Goal: Task Accomplishment & Management: Use online tool/utility

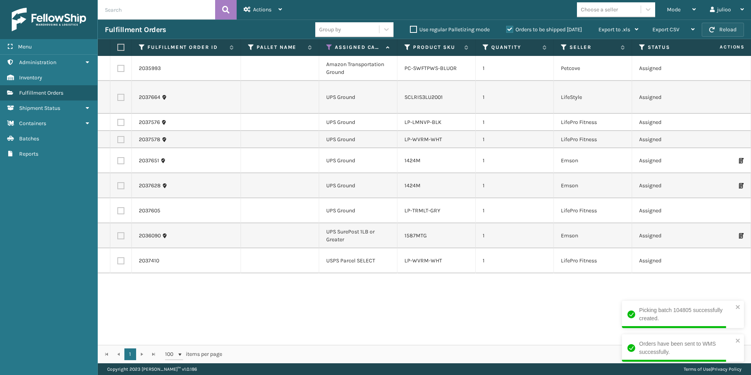
click at [727, 28] on button "Reload" at bounding box center [723, 30] width 42 height 14
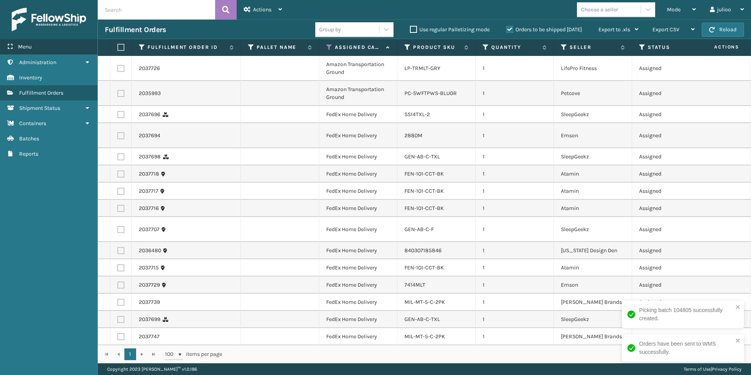
click at [41, 49] on div "Menu" at bounding box center [48, 47] width 97 height 16
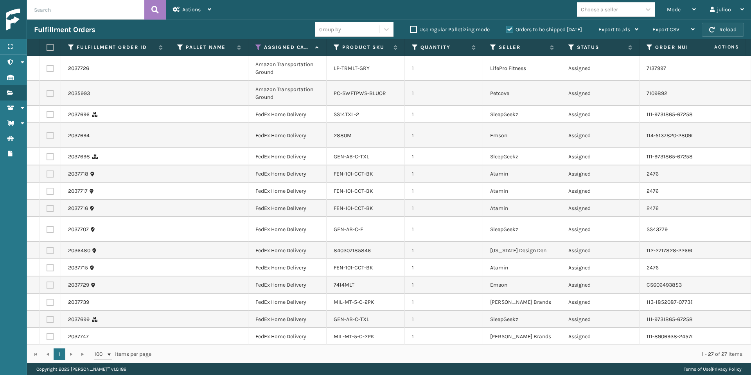
click at [729, 27] on button "Reload" at bounding box center [723, 30] width 42 height 14
click at [51, 47] on label at bounding box center [49, 47] width 5 height 7
click at [47, 47] on input "checkbox" at bounding box center [47, 47] width 0 height 5
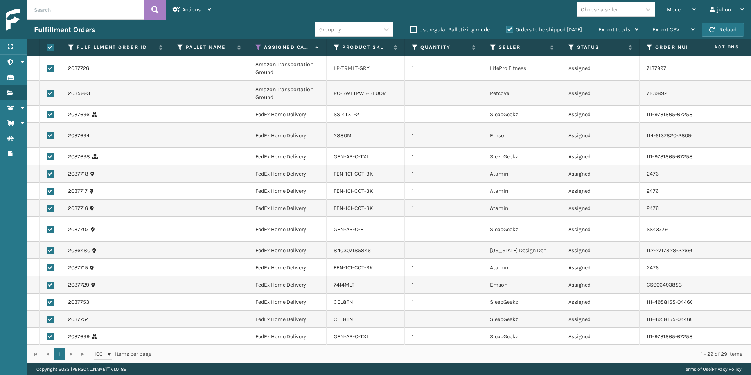
checkbox input "true"
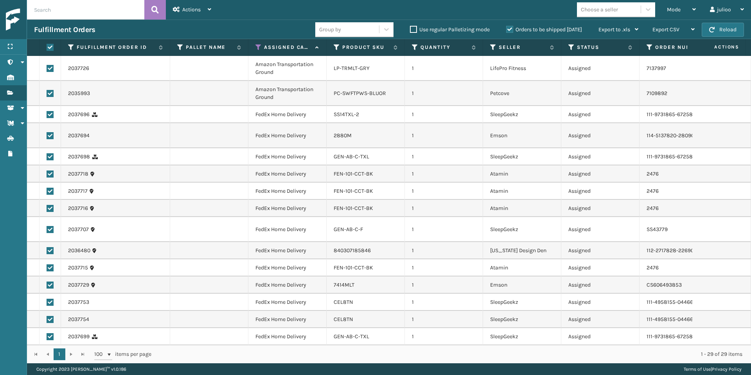
checkbox input "true"
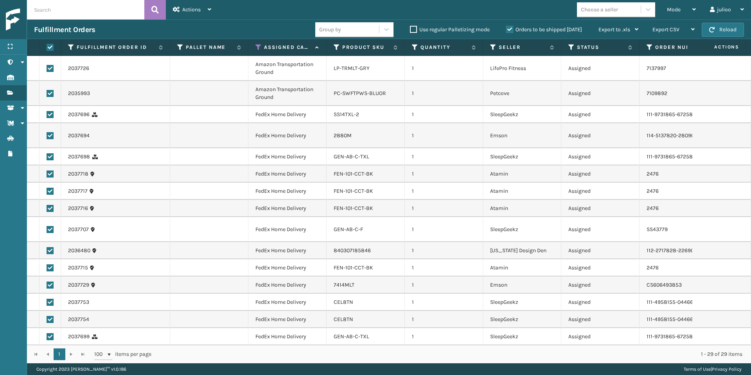
checkbox input "true"
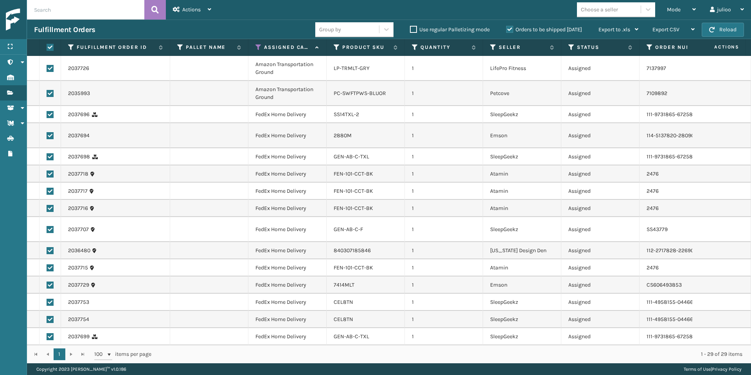
checkbox input "true"
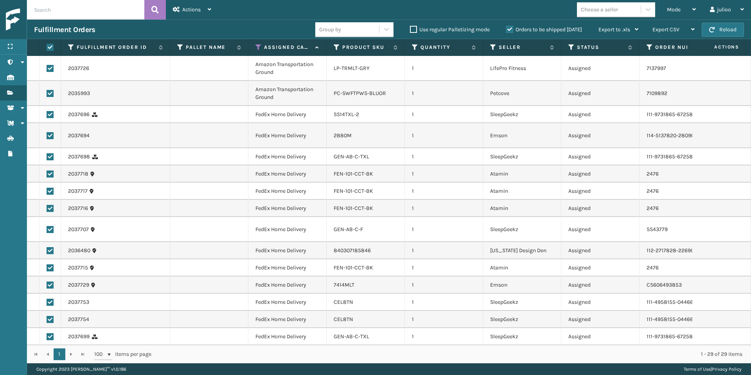
checkbox input "true"
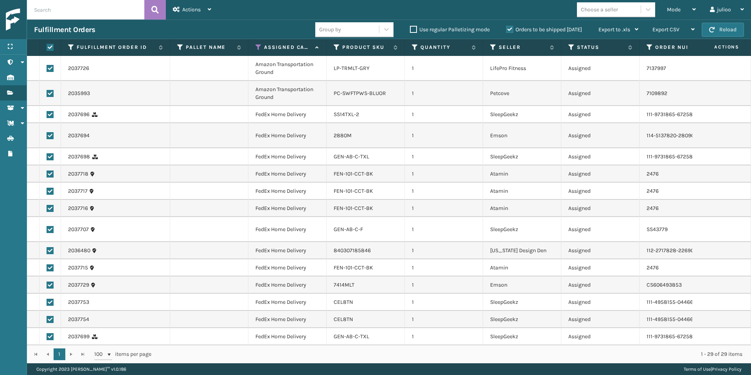
checkbox input "true"
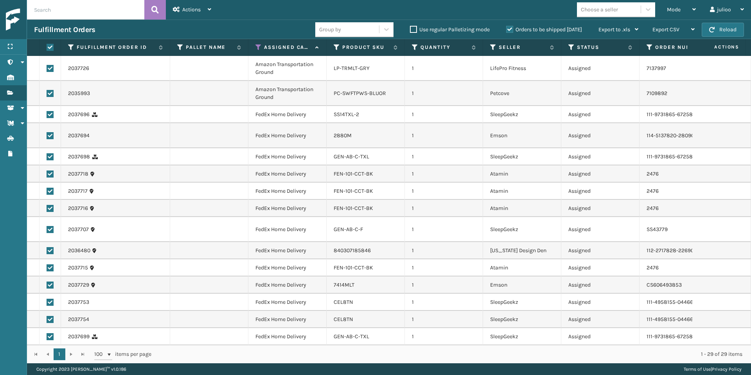
drag, startPoint x: 50, startPoint y: 94, endPoint x: 52, endPoint y: 65, distance: 29.0
click at [50, 90] on label at bounding box center [50, 93] width 7 height 7
click at [47, 90] on input "checkbox" at bounding box center [47, 92] width 0 height 5
checkbox input "false"
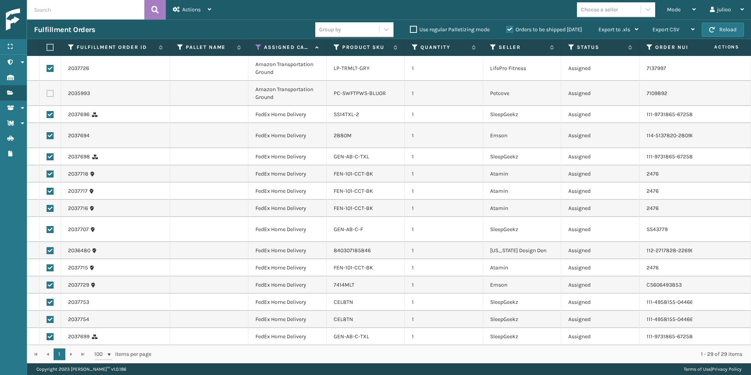
click at [50, 70] on label at bounding box center [50, 68] width 7 height 7
click at [47, 70] on input "checkbox" at bounding box center [47, 67] width 0 height 5
checkbox input "false"
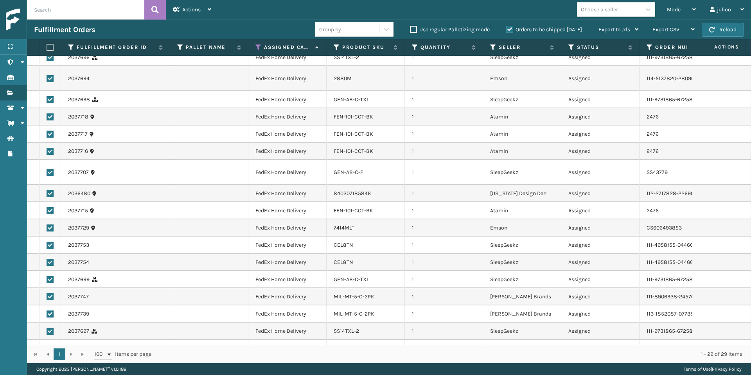
scroll to position [310, 0]
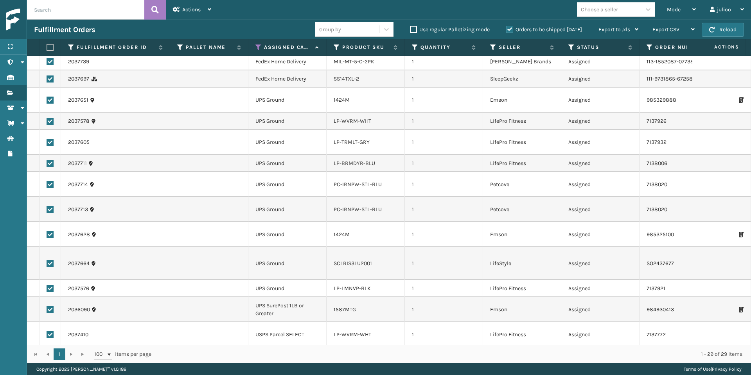
click at [51, 100] on label at bounding box center [50, 100] width 7 height 7
click at [47, 100] on input "checkbox" at bounding box center [47, 99] width 0 height 5
checkbox input "false"
click at [50, 117] on td at bounding box center [51, 121] width 22 height 17
click at [50, 120] on label at bounding box center [50, 121] width 7 height 7
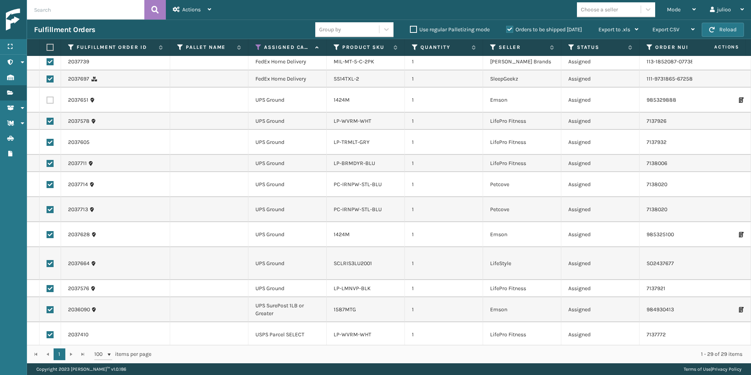
click at [47, 120] on input "checkbox" at bounding box center [47, 120] width 0 height 5
checkbox input "false"
click at [50, 141] on label at bounding box center [50, 142] width 7 height 7
click at [47, 141] on input "checkbox" at bounding box center [47, 141] width 0 height 5
checkbox input "false"
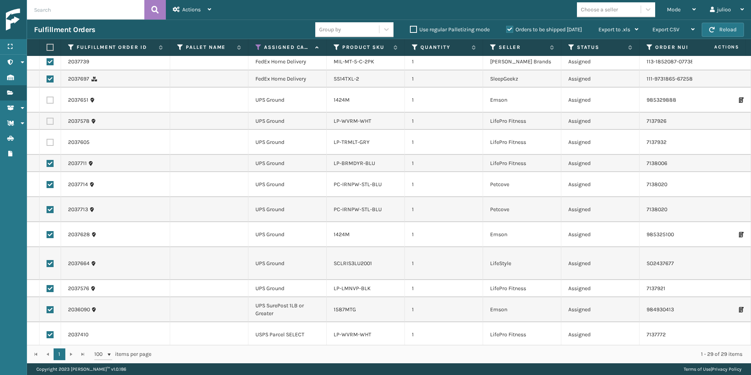
click at [50, 163] on label at bounding box center [50, 163] width 7 height 7
click at [47, 163] on input "checkbox" at bounding box center [47, 162] width 0 height 5
checkbox input "false"
click at [51, 183] on label at bounding box center [50, 184] width 7 height 7
click at [47, 183] on input "checkbox" at bounding box center [47, 183] width 0 height 5
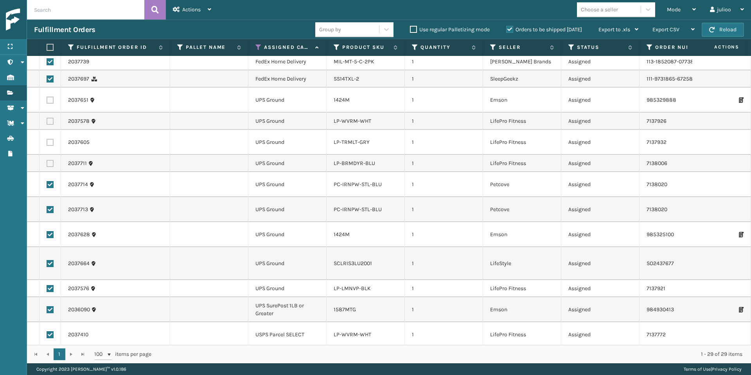
checkbox input "false"
click at [51, 207] on label at bounding box center [50, 209] width 7 height 7
click at [47, 207] on input "checkbox" at bounding box center [47, 208] width 0 height 5
checkbox input "false"
click at [52, 236] on label at bounding box center [50, 234] width 7 height 7
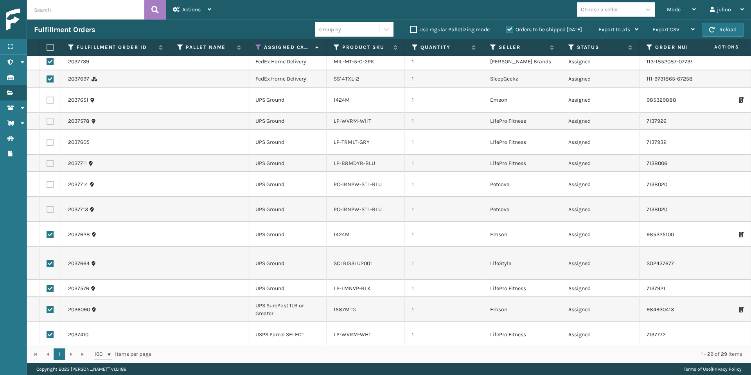
click at [47, 236] on input "checkbox" at bounding box center [47, 233] width 0 height 5
checkbox input "false"
click at [52, 260] on label at bounding box center [50, 263] width 7 height 7
click at [47, 260] on input "checkbox" at bounding box center [47, 262] width 0 height 5
checkbox input "false"
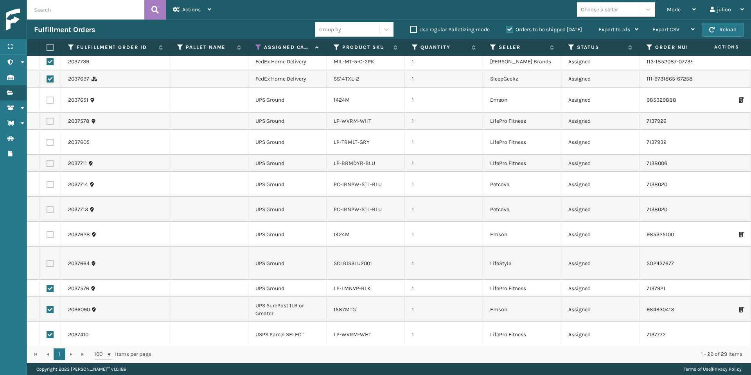
click at [48, 285] on label at bounding box center [50, 288] width 7 height 7
click at [47, 285] on input "checkbox" at bounding box center [47, 287] width 0 height 5
checkbox input "false"
click at [51, 306] on label at bounding box center [50, 309] width 7 height 7
click at [47, 306] on input "checkbox" at bounding box center [47, 308] width 0 height 5
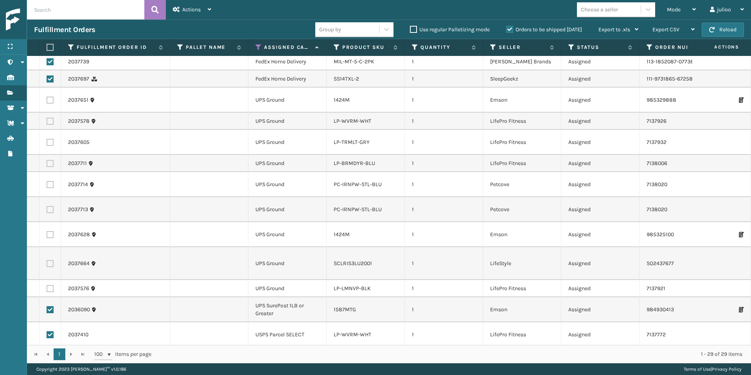
checkbox input "false"
click at [50, 331] on label at bounding box center [50, 334] width 7 height 7
click at [47, 331] on input "checkbox" at bounding box center [47, 333] width 0 height 5
checkbox input "false"
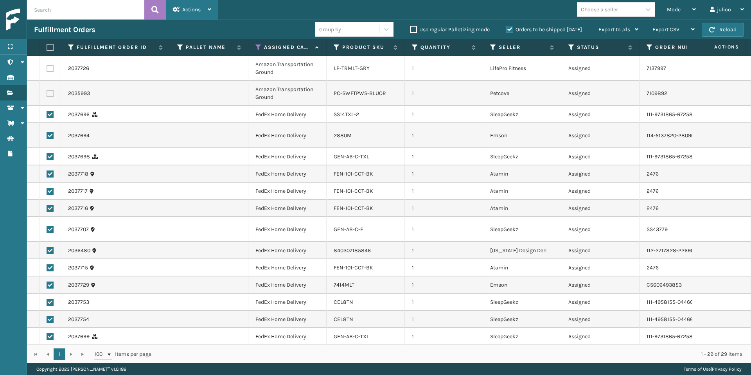
click at [200, 5] on div "Actions" at bounding box center [192, 10] width 38 height 20
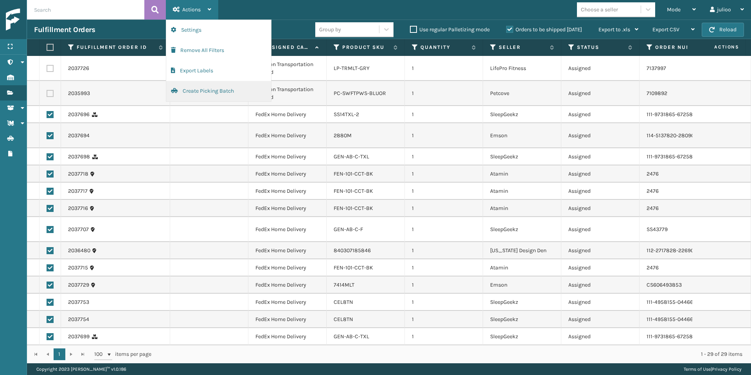
click at [201, 95] on button "Create Picking Batch" at bounding box center [218, 91] width 105 height 20
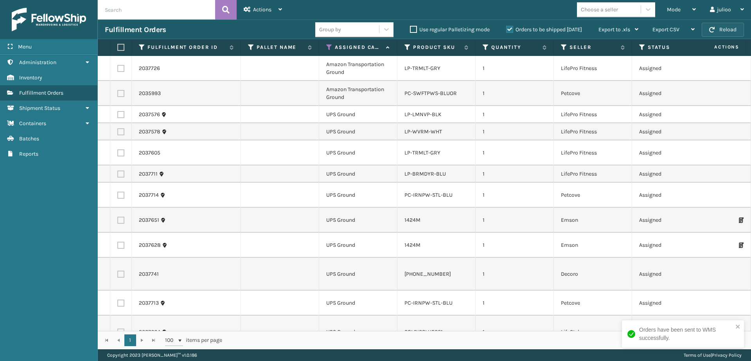
click at [730, 36] on button "Reload" at bounding box center [723, 30] width 42 height 14
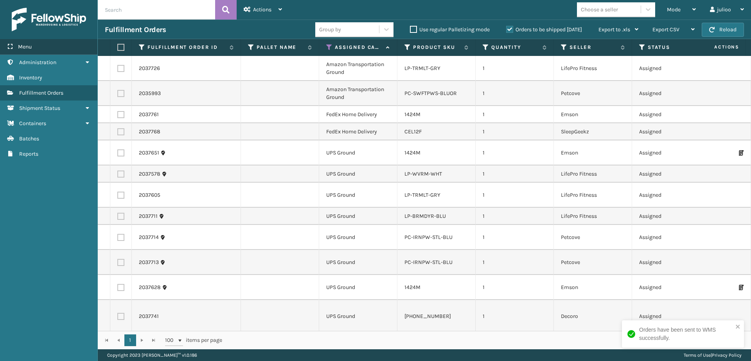
click at [59, 49] on div "Menu" at bounding box center [48, 47] width 97 height 16
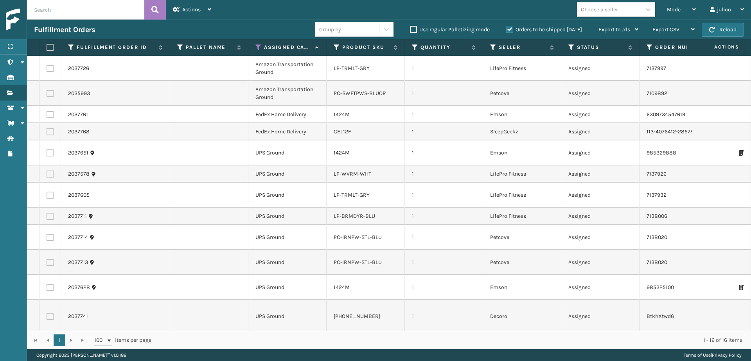
click at [50, 48] on label at bounding box center [49, 47] width 5 height 7
click at [47, 48] on input "checkbox" at bounding box center [47, 47] width 0 height 5
checkbox input "true"
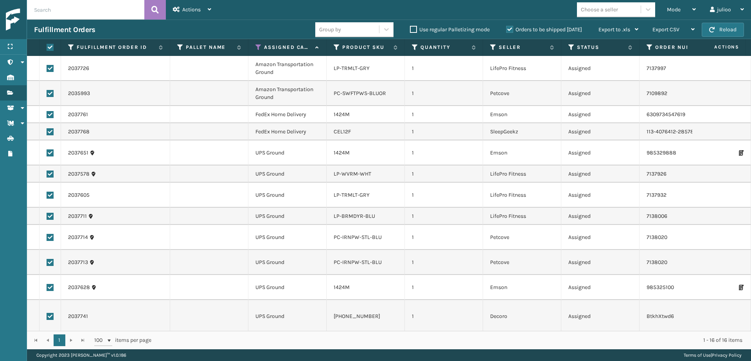
checkbox input "true"
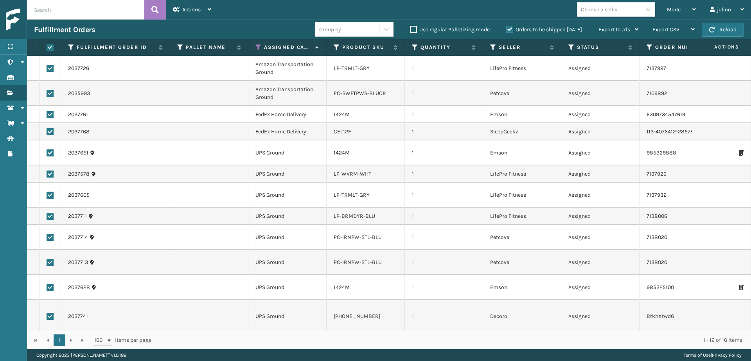
checkbox input "true"
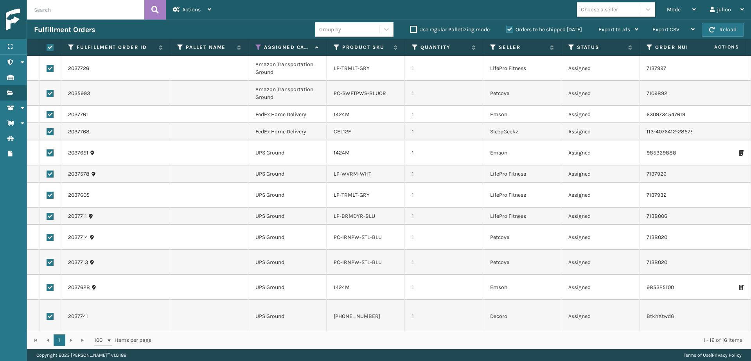
checkbox input "true"
click at [52, 131] on label at bounding box center [50, 131] width 7 height 7
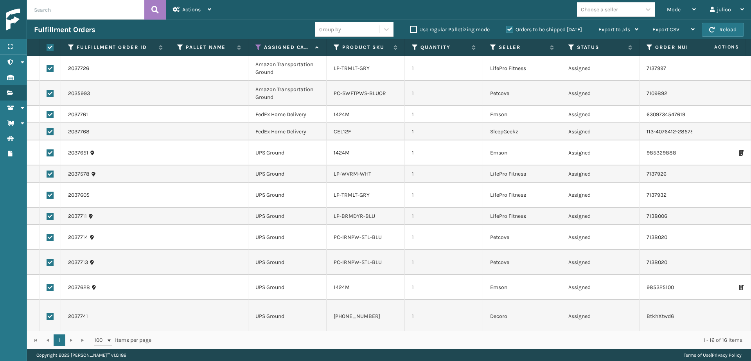
click at [47, 131] on input "checkbox" at bounding box center [47, 130] width 0 height 5
checkbox input "false"
click at [49, 113] on label at bounding box center [50, 114] width 7 height 7
click at [47, 113] on input "checkbox" at bounding box center [47, 113] width 0 height 5
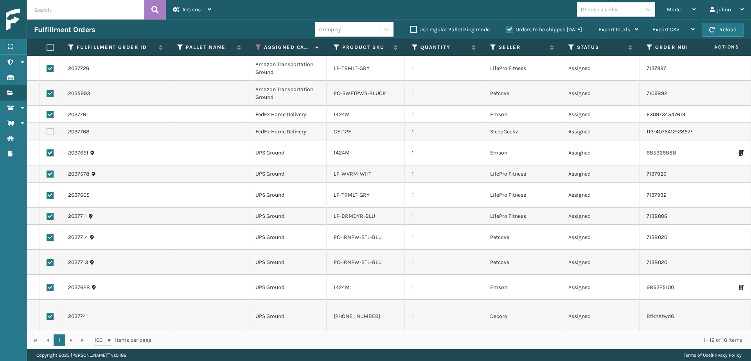
checkbox input "false"
drag, startPoint x: 49, startPoint y: 89, endPoint x: 49, endPoint y: 77, distance: 12.1
click at [49, 89] on td at bounding box center [51, 93] width 22 height 25
click at [49, 65] on label at bounding box center [50, 68] width 7 height 7
click at [47, 65] on input "checkbox" at bounding box center [47, 67] width 0 height 5
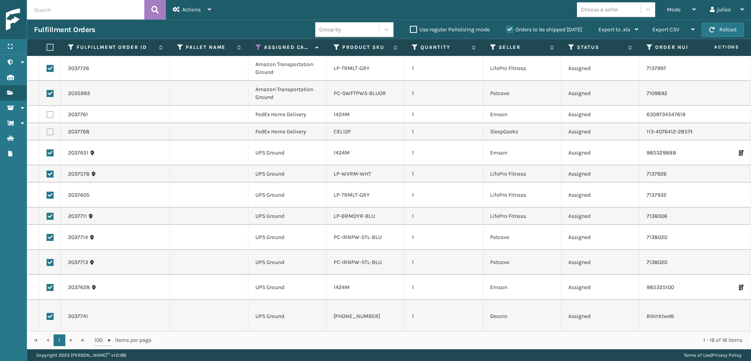
checkbox input "false"
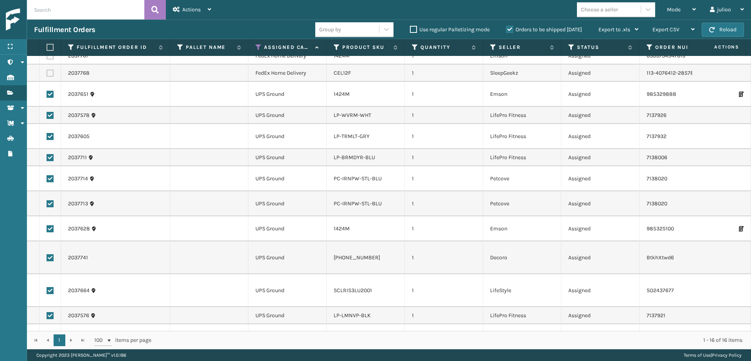
scroll to position [100, 0]
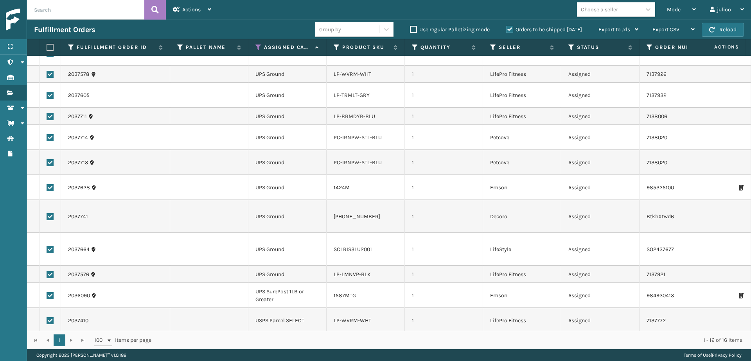
click at [49, 292] on label at bounding box center [50, 295] width 7 height 7
click at [47, 292] on input "checkbox" at bounding box center [47, 294] width 0 height 5
checkbox input "false"
click at [50, 317] on label at bounding box center [50, 320] width 7 height 7
click at [47, 317] on input "checkbox" at bounding box center [47, 319] width 0 height 5
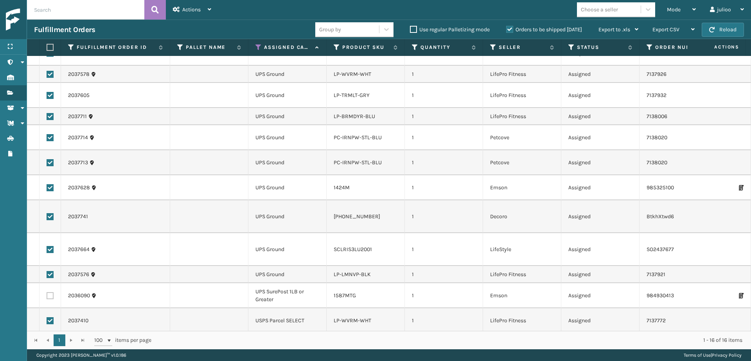
checkbox input "false"
click at [199, 16] on div "Actions" at bounding box center [192, 10] width 38 height 20
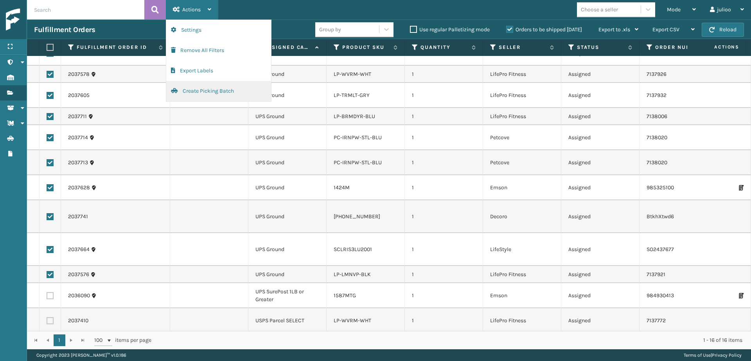
click at [203, 89] on button "Create Picking Batch" at bounding box center [218, 91] width 105 height 20
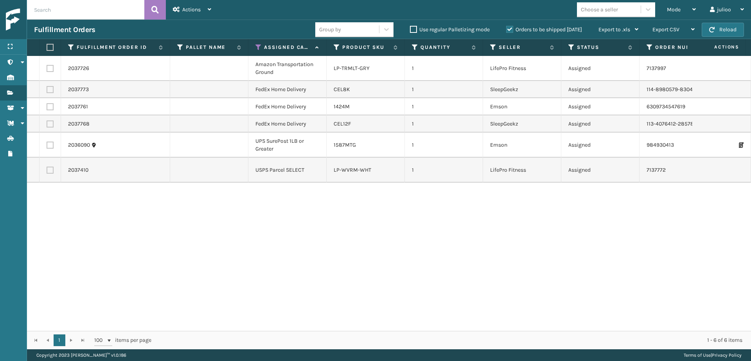
click at [720, 31] on button "Reload" at bounding box center [723, 30] width 42 height 14
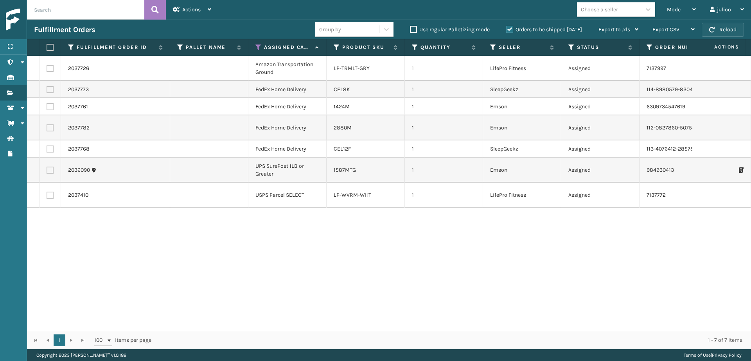
click at [733, 29] on button "Reload" at bounding box center [723, 30] width 42 height 14
click at [726, 32] on button "Reload" at bounding box center [723, 30] width 42 height 14
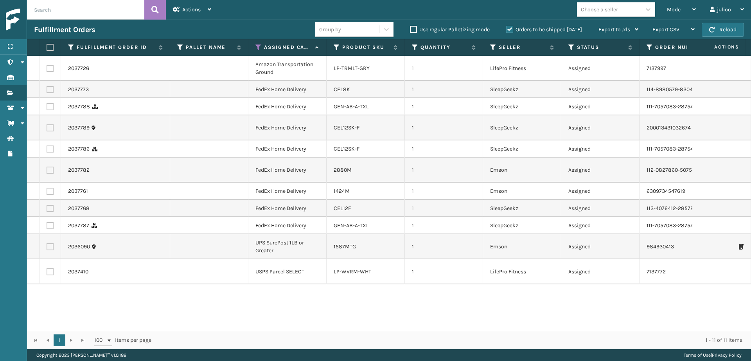
drag, startPoint x: 325, startPoint y: 149, endPoint x: 330, endPoint y: 151, distance: 5.7
click at [326, 149] on td "FedEx Home Delivery" at bounding box center [288, 148] width 78 height 17
click at [716, 35] on button "Reload" at bounding box center [723, 30] width 42 height 14
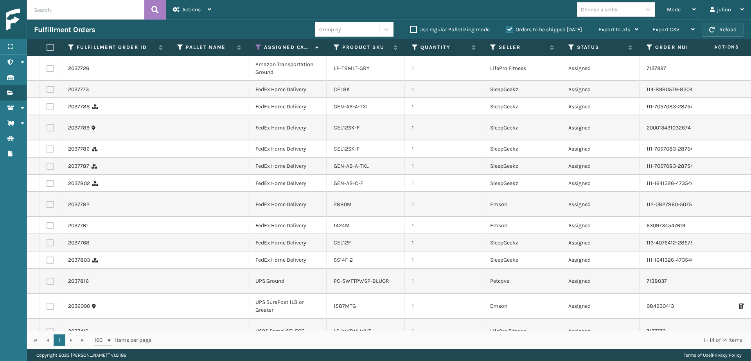
click at [717, 34] on button "Reload" at bounding box center [723, 30] width 42 height 14
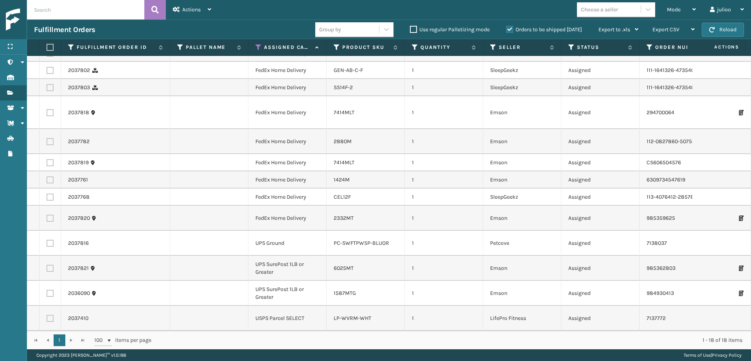
scroll to position [0, 0]
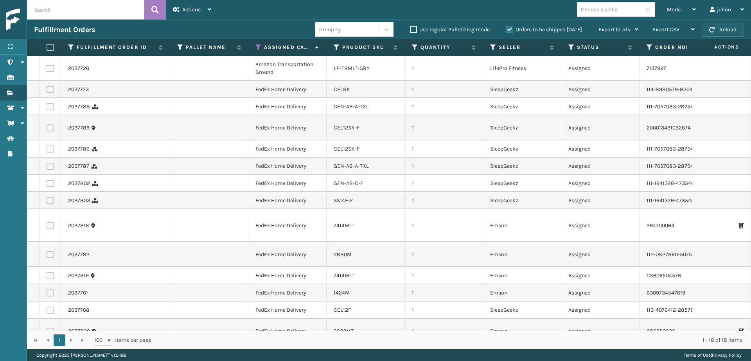
click at [712, 30] on span "button" at bounding box center [712, 29] width 5 height 5
click at [49, 47] on label at bounding box center [49, 47] width 5 height 7
click at [47, 47] on input "checkbox" at bounding box center [47, 47] width 0 height 5
checkbox input "true"
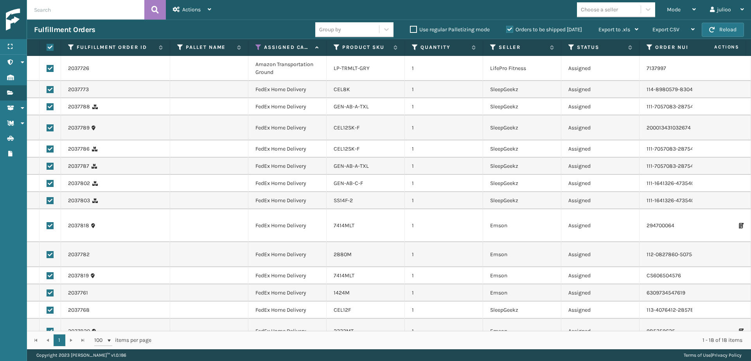
checkbox input "true"
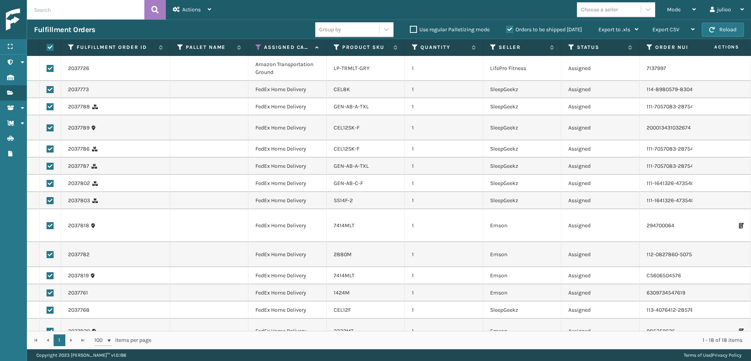
checkbox input "true"
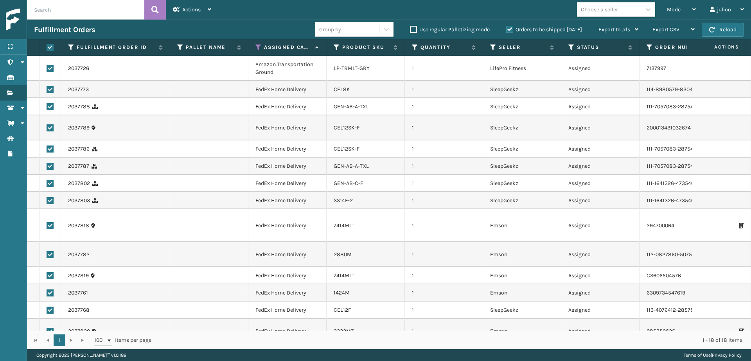
checkbox input "true"
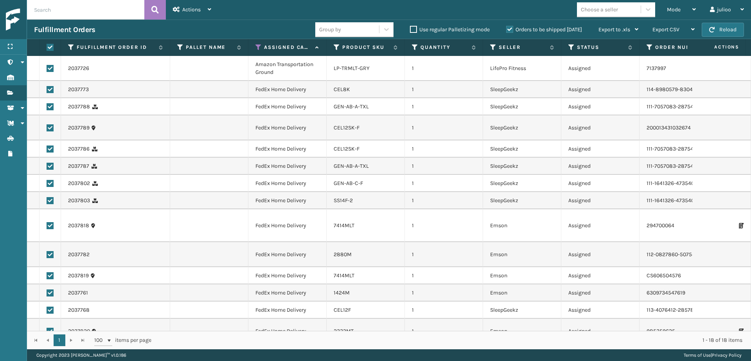
checkbox input "true"
click at [49, 67] on label at bounding box center [50, 68] width 7 height 7
click at [47, 67] on input "checkbox" at bounding box center [47, 67] width 0 height 5
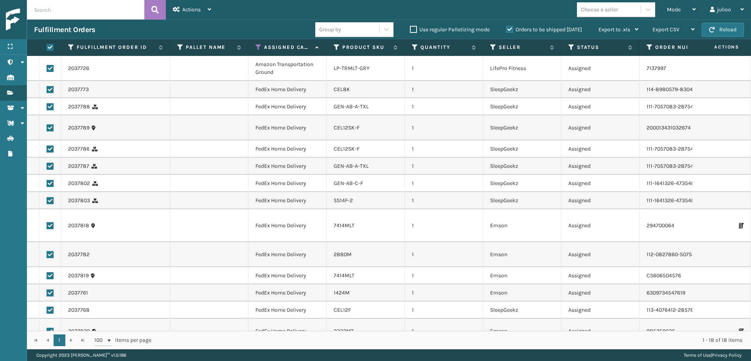
checkbox input "false"
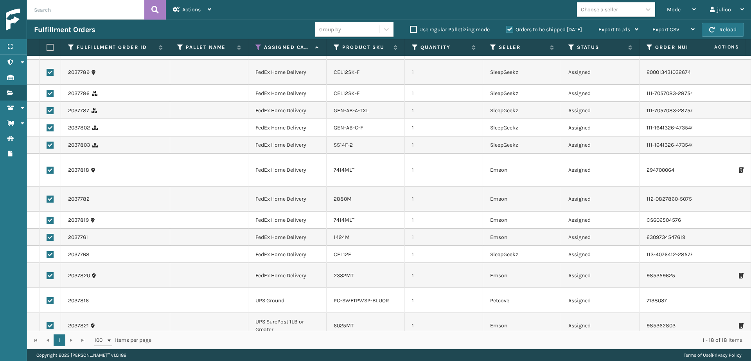
scroll to position [119, 0]
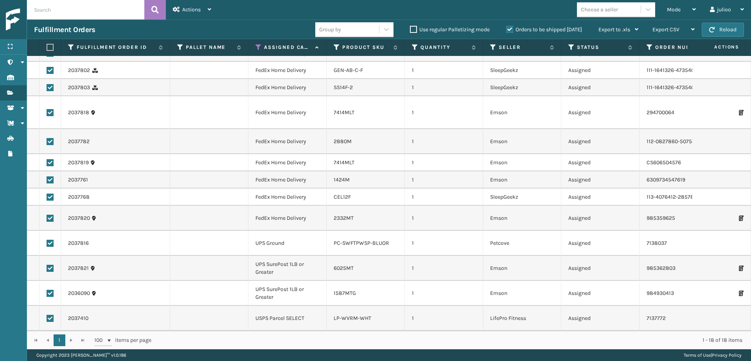
click at [50, 240] on label at bounding box center [50, 243] width 7 height 7
click at [47, 240] on input "checkbox" at bounding box center [47, 242] width 0 height 5
checkbox input "false"
click at [49, 265] on label at bounding box center [50, 268] width 7 height 7
click at [47, 265] on input "checkbox" at bounding box center [47, 267] width 0 height 5
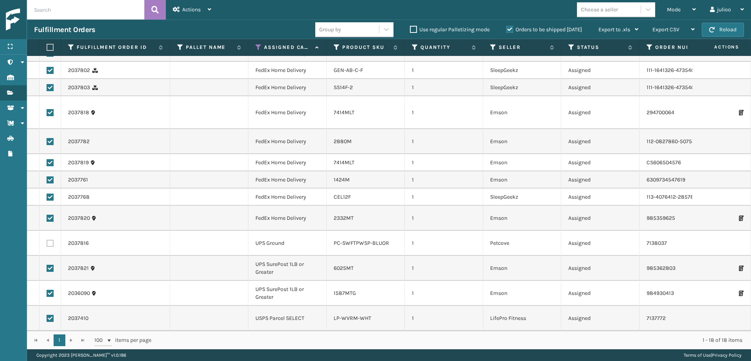
checkbox input "false"
click at [49, 291] on label at bounding box center [50, 293] width 7 height 7
click at [47, 291] on input "checkbox" at bounding box center [47, 292] width 0 height 5
checkbox input "false"
click at [50, 315] on label at bounding box center [50, 318] width 7 height 7
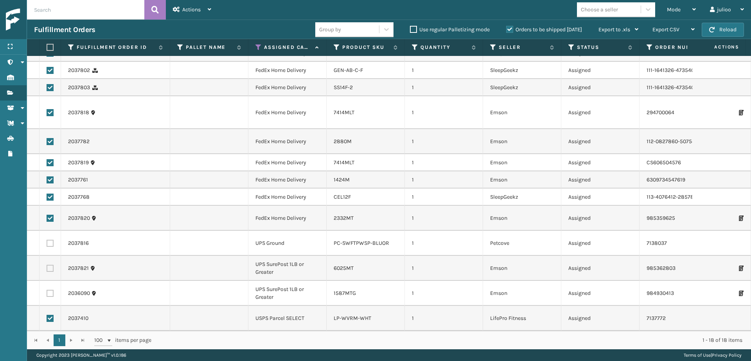
click at [47, 315] on input "checkbox" at bounding box center [47, 317] width 0 height 5
checkbox input "false"
click at [185, 9] on span "Actions" at bounding box center [191, 9] width 18 height 7
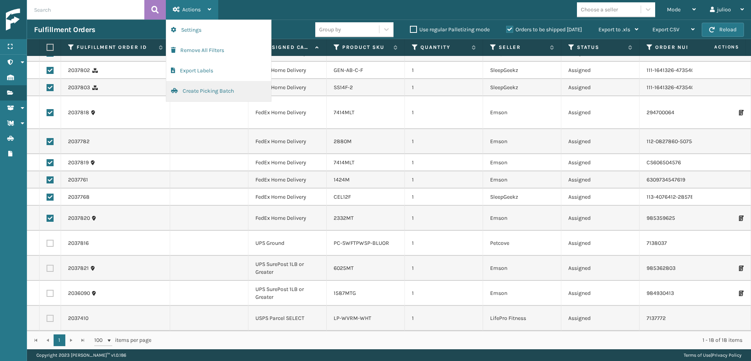
click at [201, 92] on button "Create Picking Batch" at bounding box center [218, 91] width 105 height 20
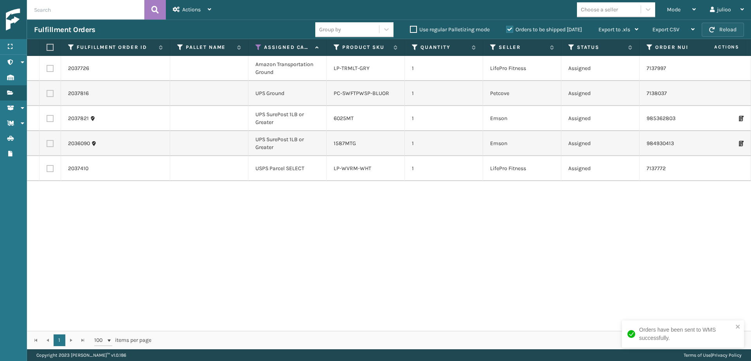
click at [724, 29] on button "Reload" at bounding box center [723, 30] width 42 height 14
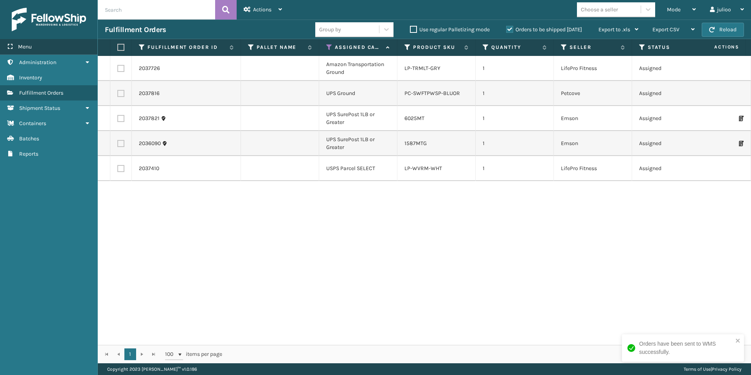
click at [53, 42] on div "Menu" at bounding box center [48, 47] width 97 height 16
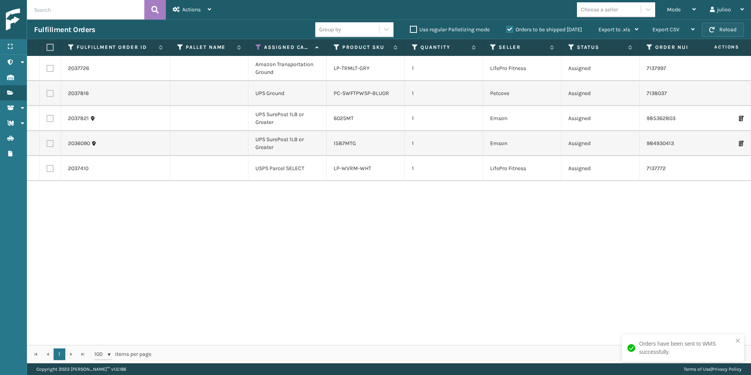
click at [715, 29] on span "button" at bounding box center [712, 29] width 5 height 5
click at [49, 144] on label at bounding box center [50, 143] width 7 height 7
click at [47, 144] on input "checkbox" at bounding box center [47, 142] width 0 height 5
checkbox input "true"
click at [49, 119] on label at bounding box center [50, 118] width 7 height 7
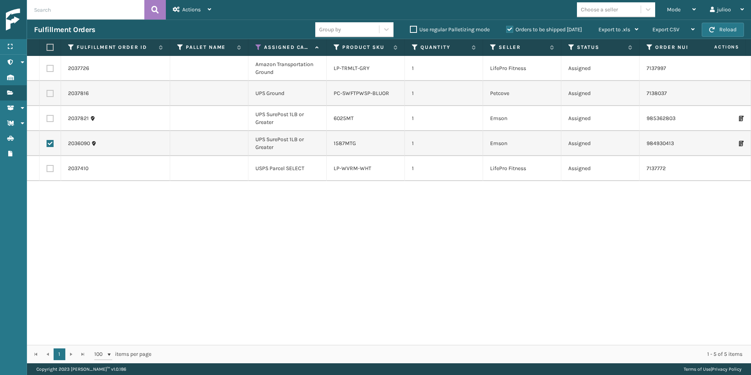
click at [47, 119] on input "checkbox" at bounding box center [47, 117] width 0 height 5
checkbox input "true"
click at [47, 94] on label at bounding box center [50, 93] width 7 height 7
click at [47, 94] on input "checkbox" at bounding box center [47, 92] width 0 height 5
checkbox input "true"
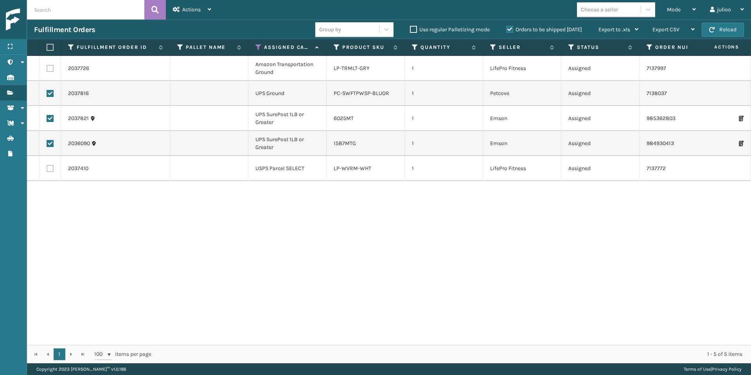
click at [223, 12] on div "Mode Regular Mode Picking Mode Labeling Mode Exit Scan Mode Choose a seller jul…" at bounding box center [484, 10] width 533 height 20
click at [205, 9] on div "Actions" at bounding box center [192, 10] width 38 height 20
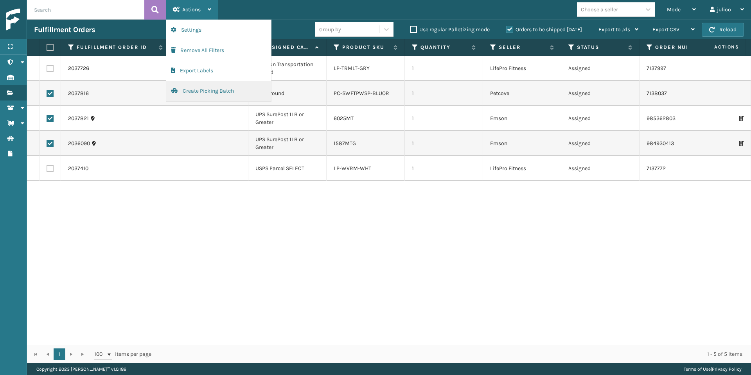
click at [185, 94] on button "Create Picking Batch" at bounding box center [218, 91] width 105 height 20
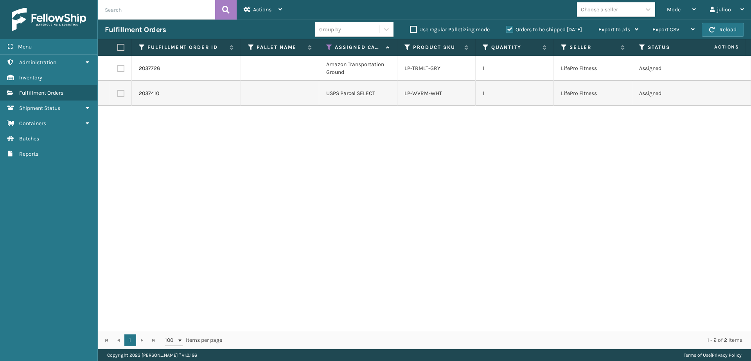
click at [113, 46] on th at bounding box center [121, 47] width 22 height 17
click at [117, 47] on th at bounding box center [121, 47] width 22 height 17
click at [121, 47] on label at bounding box center [119, 47] width 5 height 7
click at [118, 47] on input "checkbox" at bounding box center [117, 47] width 0 height 5
checkbox input "true"
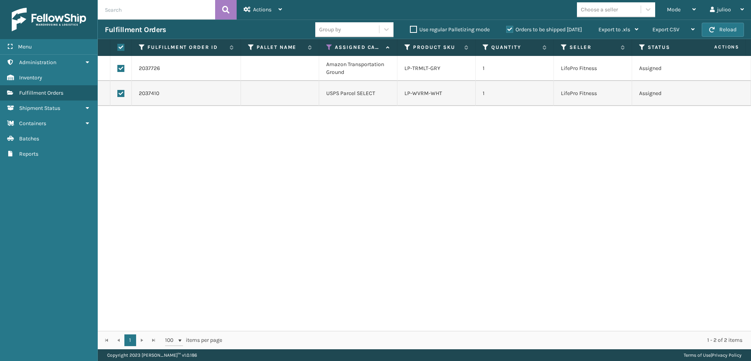
checkbox input "true"
click at [266, 15] on div "Actions" at bounding box center [263, 10] width 38 height 20
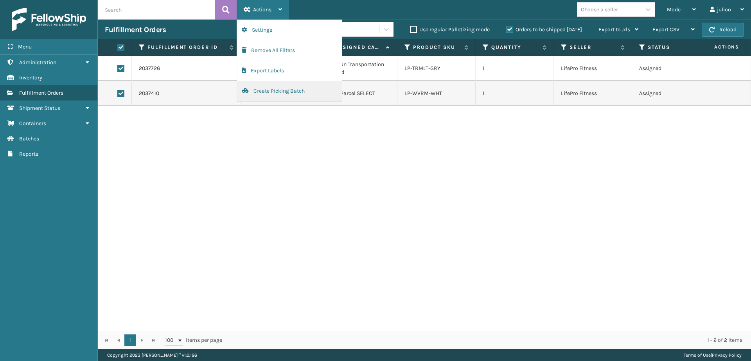
click at [274, 94] on button "Create Picking Batch" at bounding box center [289, 91] width 105 height 20
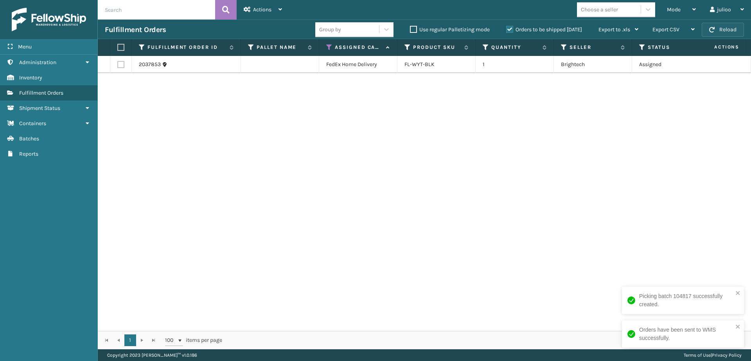
click at [726, 28] on button "Reload" at bounding box center [723, 30] width 42 height 14
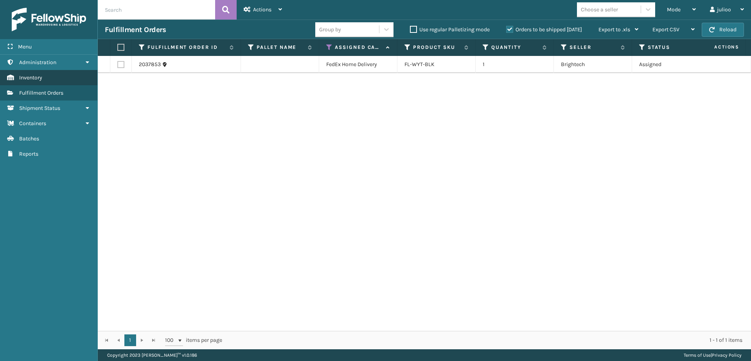
click at [61, 47] on div "Menu" at bounding box center [48, 47] width 97 height 16
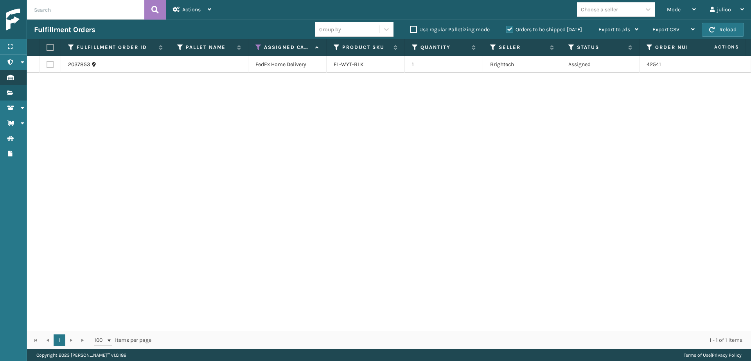
click at [61, 47] on th at bounding box center [51, 47] width 22 height 17
click at [684, 3] on div "Mode" at bounding box center [681, 10] width 29 height 20
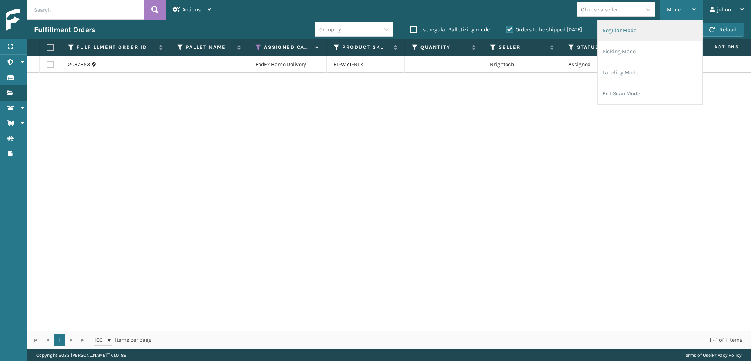
click at [650, 38] on li "Regular Mode" at bounding box center [650, 30] width 105 height 21
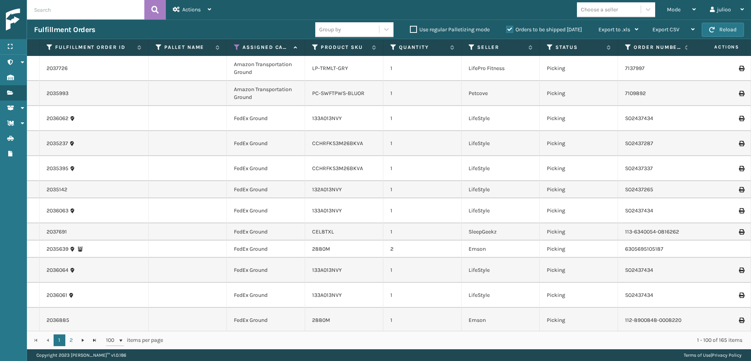
click at [75, 13] on input "text" at bounding box center [85, 10] width 117 height 20
paste input "GEN-AB-C-K"
type input "GEN-AB-C-K"
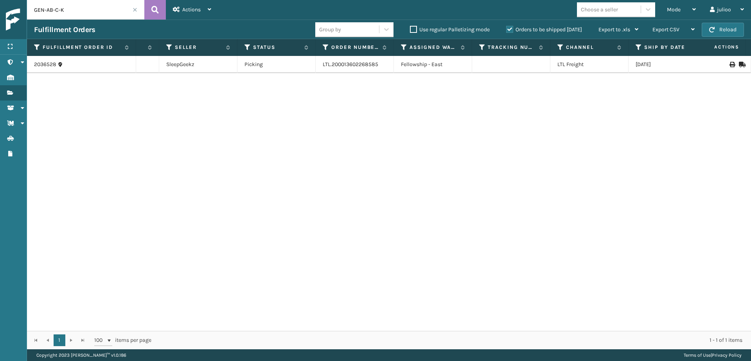
scroll to position [0, 313]
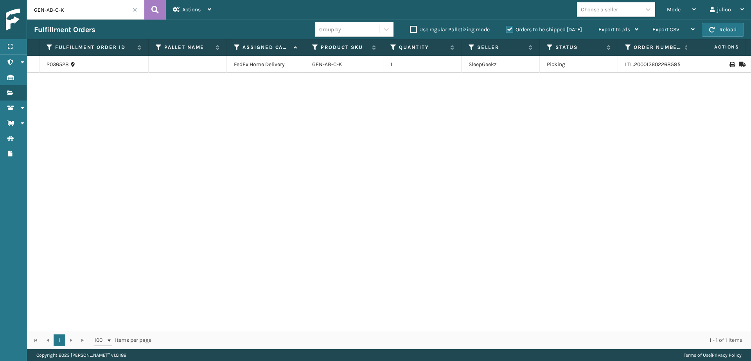
click at [135, 9] on span at bounding box center [135, 9] width 5 height 5
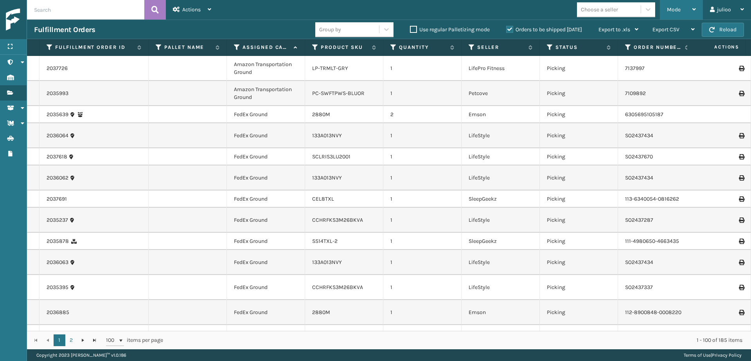
click at [665, 9] on div "Mode Regular Mode Picking Mode Labeling Mode Exit Scan Mode" at bounding box center [681, 10] width 43 height 20
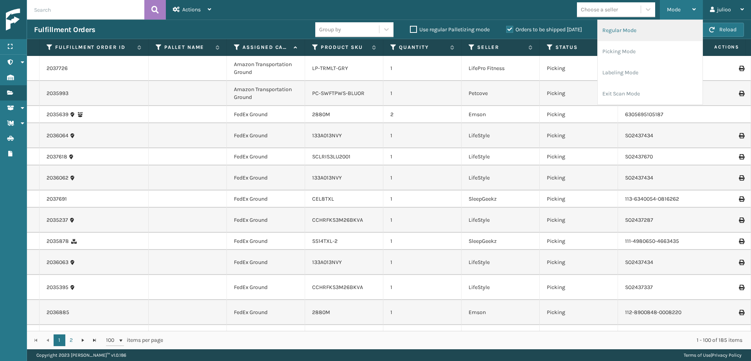
click at [662, 27] on li "Regular Mode" at bounding box center [650, 30] width 105 height 21
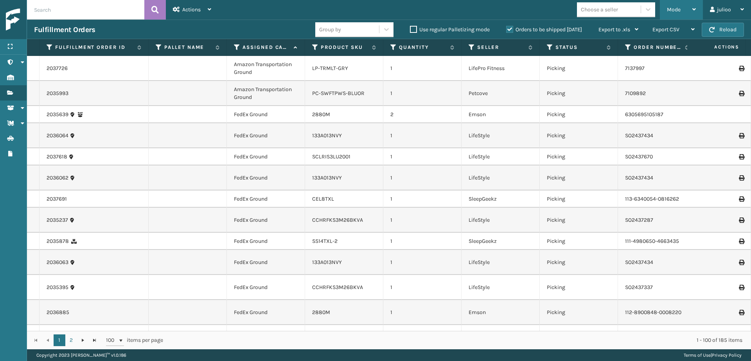
click at [674, 10] on span "Mode" at bounding box center [674, 9] width 14 height 7
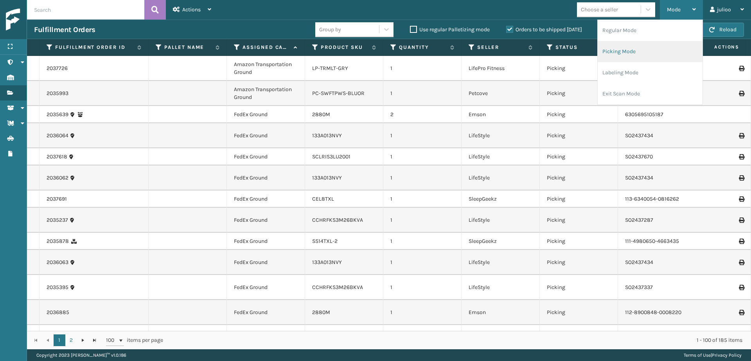
click at [660, 48] on li "Picking Mode" at bounding box center [650, 51] width 105 height 21
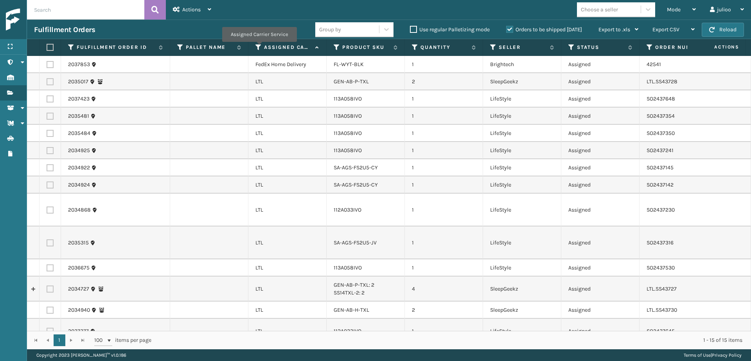
click at [259, 47] on icon at bounding box center [259, 47] width 6 height 7
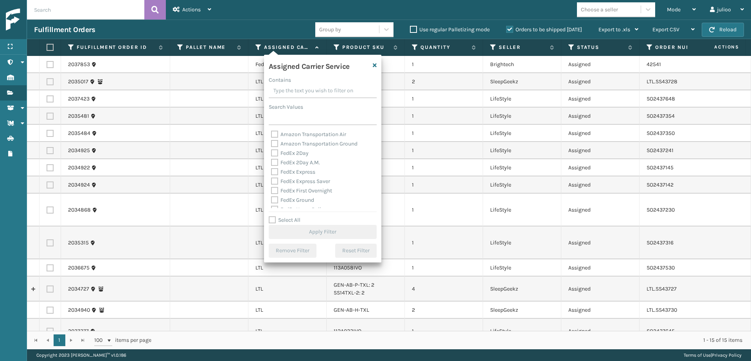
click at [272, 220] on label "Select All" at bounding box center [285, 220] width 32 height 7
click at [272, 216] on input "Select All" at bounding box center [327, 216] width 117 height 1
checkbox input "true"
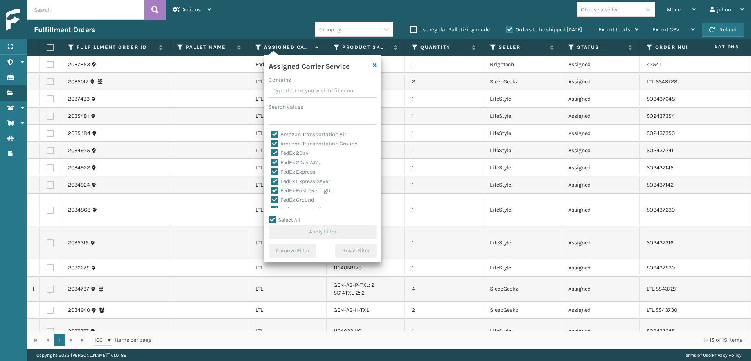
checkbox input "true"
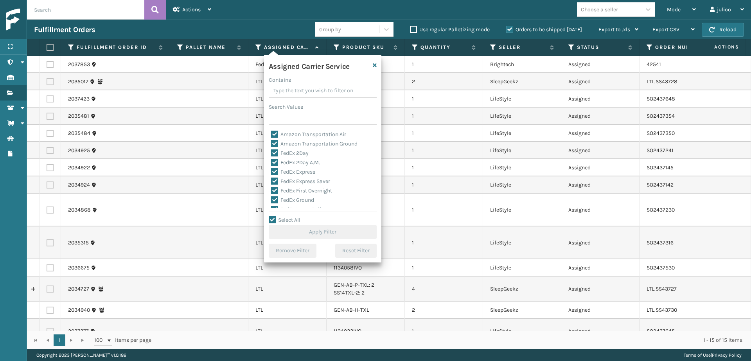
checkbox input "true"
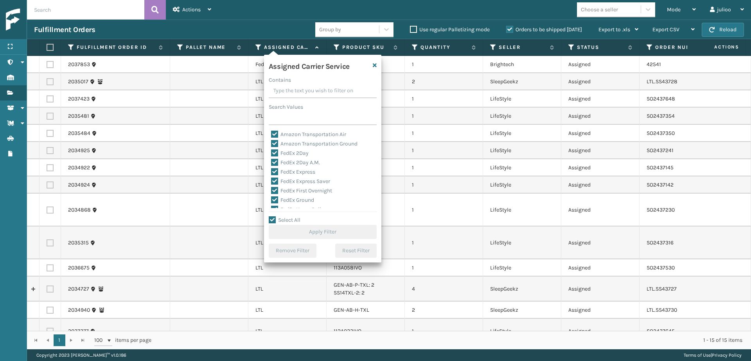
checkbox input "true"
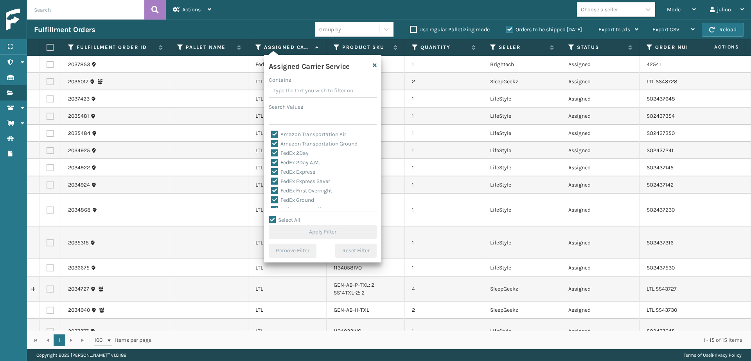
checkbox input "true"
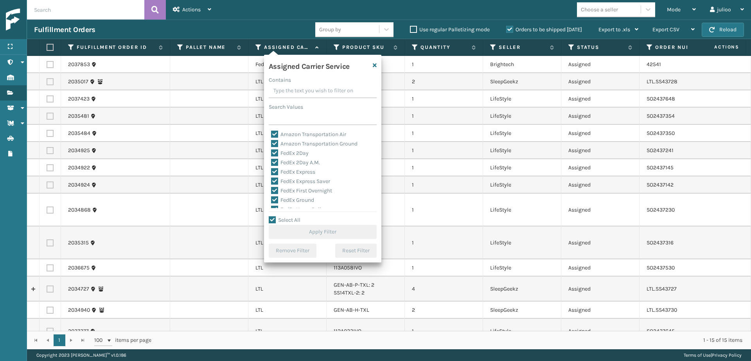
checkbox input "true"
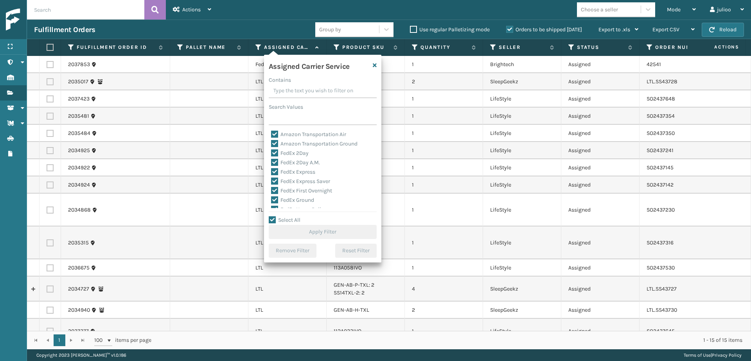
checkbox input "true"
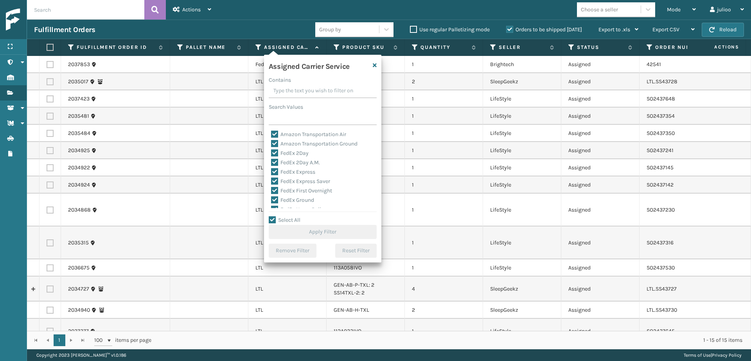
checkbox input "true"
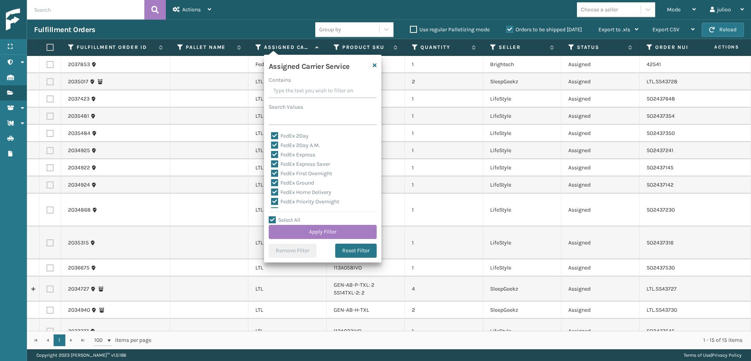
scroll to position [48, 0]
click at [276, 199] on label "LTL" at bounding box center [279, 199] width 17 height 7
click at [272, 199] on input "LTL" at bounding box center [271, 197] width 0 height 5
checkbox input "false"
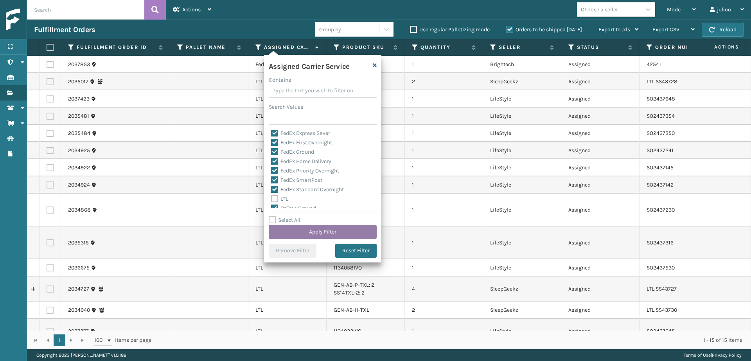
click at [296, 226] on button "Apply Filter" at bounding box center [323, 232] width 108 height 14
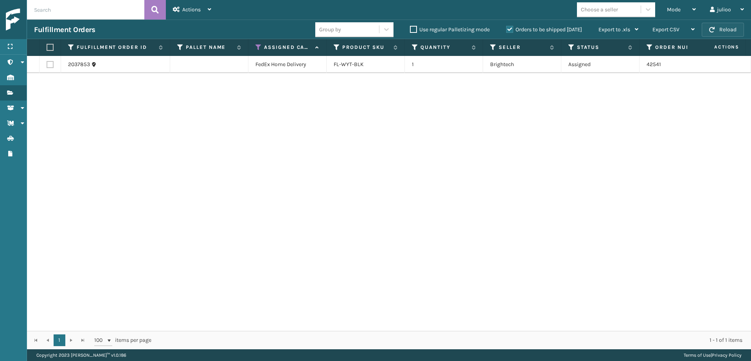
click at [717, 28] on button "Reload" at bounding box center [723, 30] width 42 height 14
click at [719, 29] on button "Reload" at bounding box center [723, 30] width 42 height 14
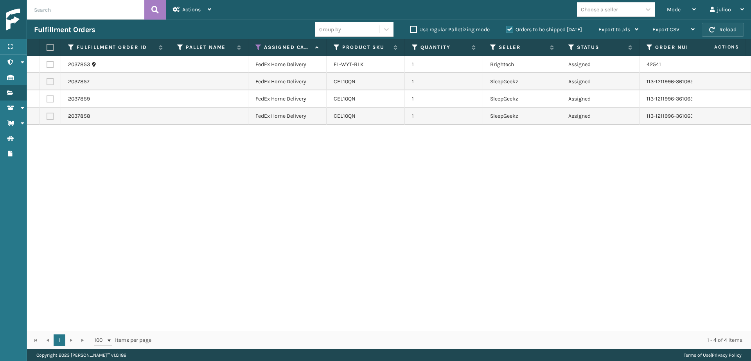
click at [719, 29] on button "Reload" at bounding box center [723, 30] width 42 height 14
drag, startPoint x: 733, startPoint y: 0, endPoint x: 751, endPoint y: 10, distance: 20.7
click at [751, 5] on div "julioo Log Out" at bounding box center [727, 10] width 48 height 20
click at [539, 12] on div "Mode Regular Mode Picking Mode Labeling Mode Exit Scan Mode Choose a seller jul…" at bounding box center [484, 10] width 533 height 20
click at [724, 29] on button "Reload" at bounding box center [723, 30] width 42 height 14
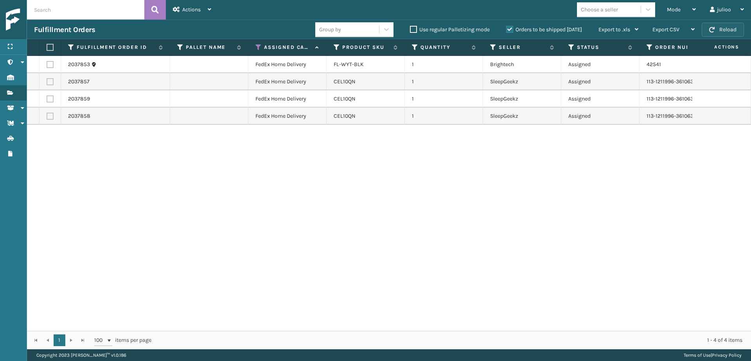
click at [728, 33] on button "Reload" at bounding box center [723, 30] width 42 height 14
click at [728, 31] on button "Reload" at bounding box center [723, 30] width 42 height 14
drag, startPoint x: 47, startPoint y: 48, endPoint x: 47, endPoint y: 52, distance: 3.9
click at [47, 48] on label at bounding box center [49, 47] width 5 height 7
click at [47, 48] on input "checkbox" at bounding box center [47, 47] width 0 height 5
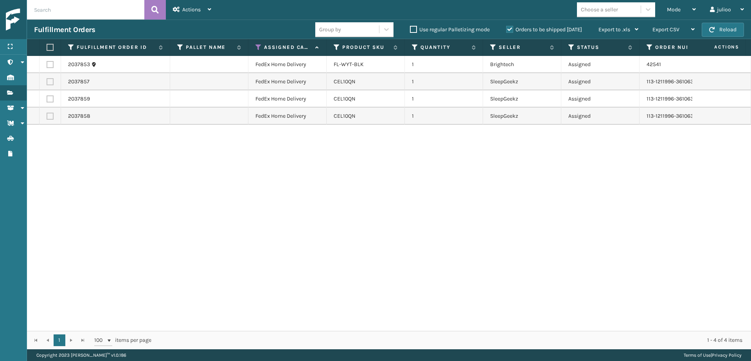
checkbox input "true"
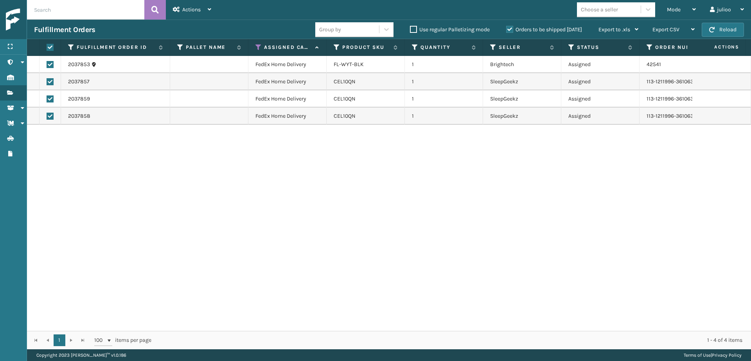
click at [50, 65] on label at bounding box center [50, 64] width 7 height 7
click at [47, 65] on input "checkbox" at bounding box center [47, 63] width 0 height 5
checkbox input "false"
click at [50, 64] on label at bounding box center [50, 64] width 7 height 7
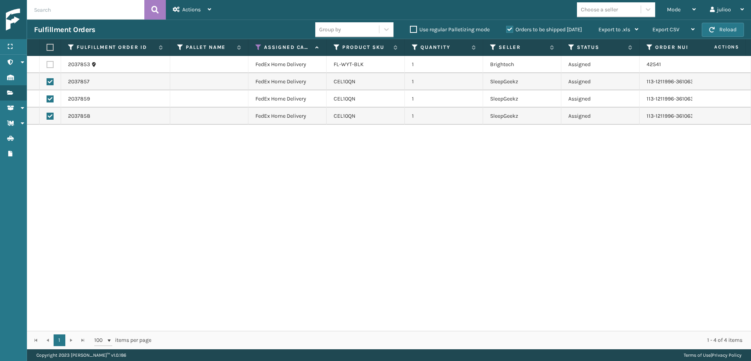
click at [47, 64] on input "checkbox" at bounding box center [47, 63] width 0 height 5
checkbox input "true"
click at [189, 5] on div "Actions" at bounding box center [192, 10] width 38 height 20
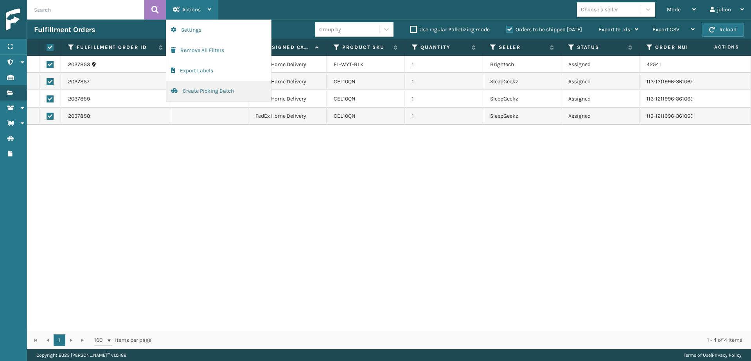
click at [203, 94] on button "Create Picking Batch" at bounding box center [218, 91] width 105 height 20
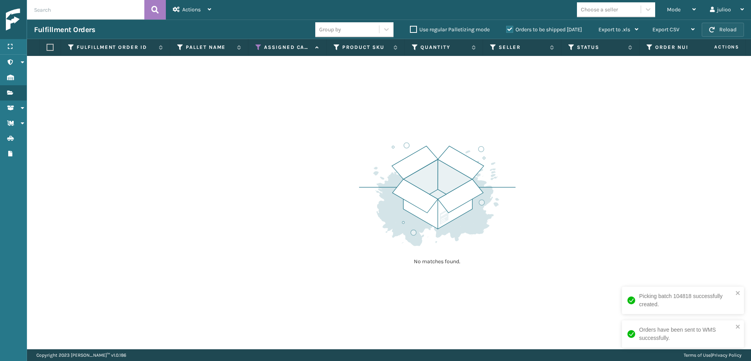
click at [729, 31] on button "Reload" at bounding box center [723, 30] width 42 height 14
click at [718, 30] on button "Reload" at bounding box center [723, 30] width 42 height 14
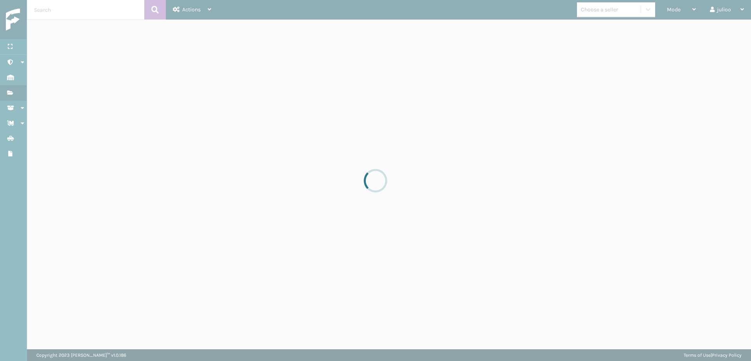
click at [718, 30] on div at bounding box center [375, 180] width 751 height 361
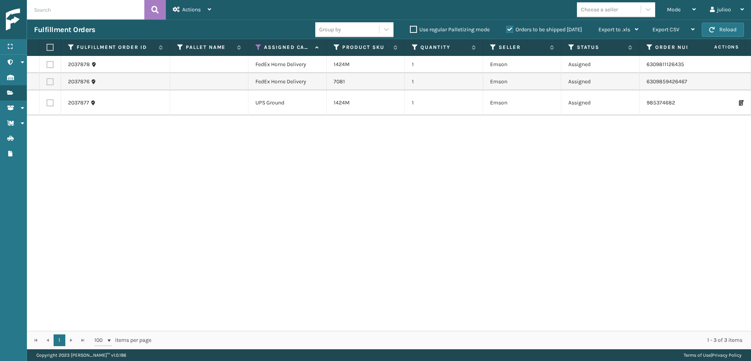
click at [718, 30] on button "Reload" at bounding box center [723, 30] width 42 height 14
click at [719, 29] on button "Reload" at bounding box center [723, 30] width 42 height 14
click at [725, 33] on button "Reload" at bounding box center [723, 30] width 42 height 14
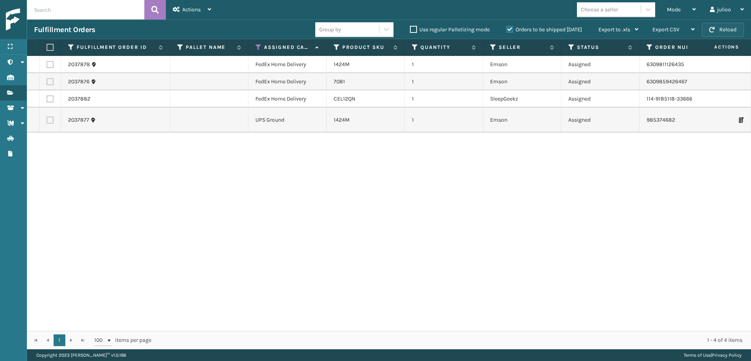
click at [724, 29] on button "Reload" at bounding box center [723, 30] width 42 height 14
click at [723, 29] on button "Reload" at bounding box center [723, 30] width 42 height 14
click at [722, 31] on button "Reload" at bounding box center [723, 30] width 42 height 14
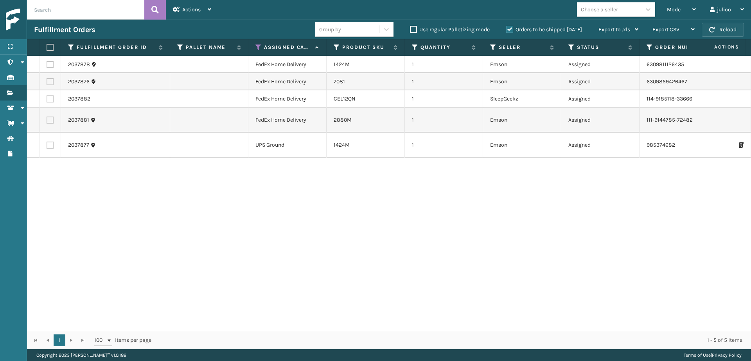
click at [733, 31] on button "Reload" at bounding box center [723, 30] width 42 height 14
click at [731, 25] on button "Reload" at bounding box center [723, 30] width 42 height 14
click at [711, 32] on button "Reload" at bounding box center [723, 30] width 42 height 14
click at [48, 47] on label at bounding box center [49, 47] width 5 height 7
click at [47, 47] on input "checkbox" at bounding box center [47, 47] width 0 height 5
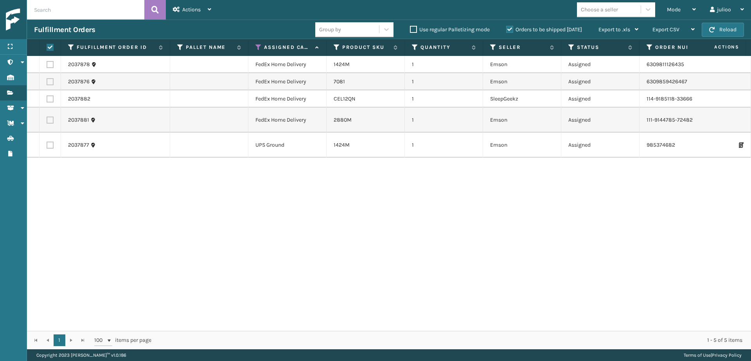
checkbox input "true"
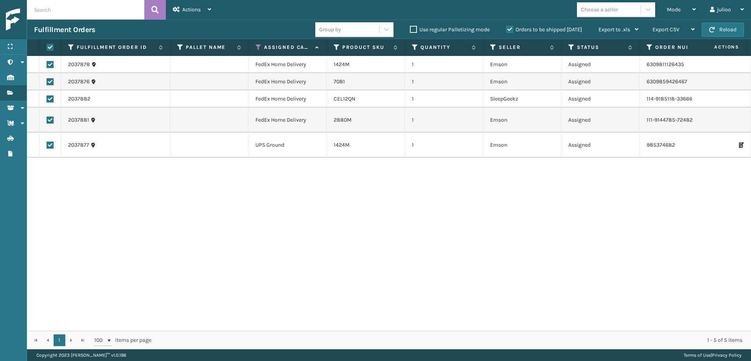
click at [49, 148] on label at bounding box center [50, 145] width 7 height 7
click at [47, 147] on input "checkbox" at bounding box center [47, 144] width 0 height 5
checkbox input "false"
click at [50, 101] on label at bounding box center [50, 98] width 7 height 7
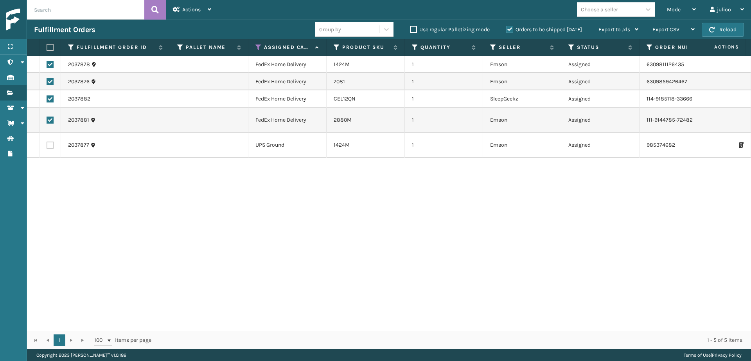
click at [47, 101] on input "checkbox" at bounding box center [47, 97] width 0 height 5
click at [48, 98] on label at bounding box center [50, 98] width 7 height 7
click at [47, 98] on input "checkbox" at bounding box center [47, 97] width 0 height 5
checkbox input "true"
click at [210, 9] on icon at bounding box center [210, 9] width 4 height 5
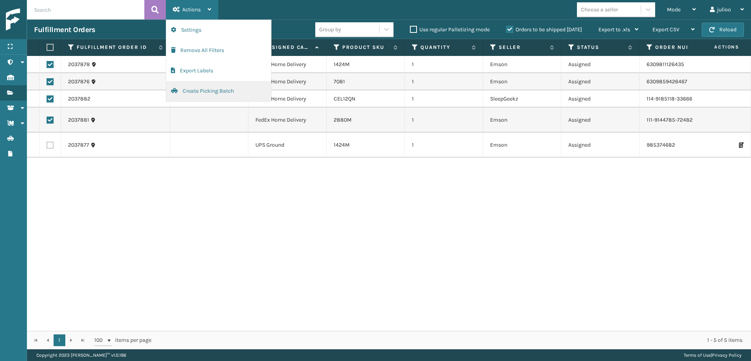
click at [189, 93] on button "Create Picking Batch" at bounding box center [218, 91] width 105 height 20
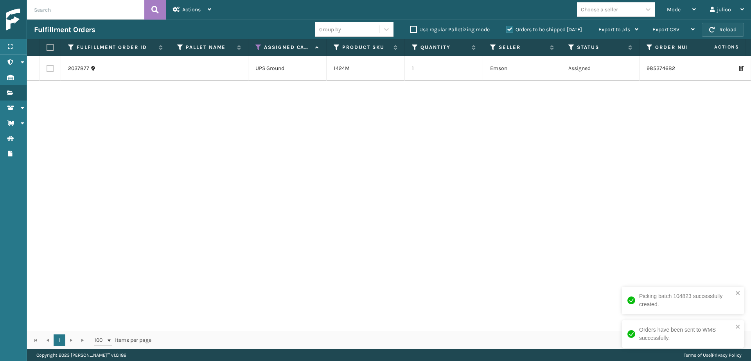
click at [734, 29] on button "Reload" at bounding box center [723, 30] width 42 height 14
click at [733, 29] on button "Reload" at bounding box center [723, 30] width 42 height 14
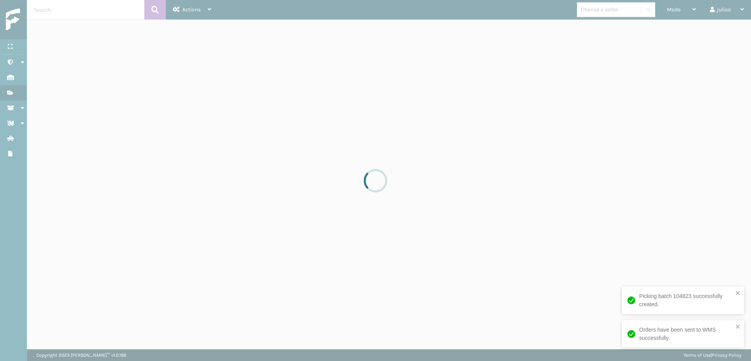
click at [733, 29] on div at bounding box center [375, 180] width 751 height 361
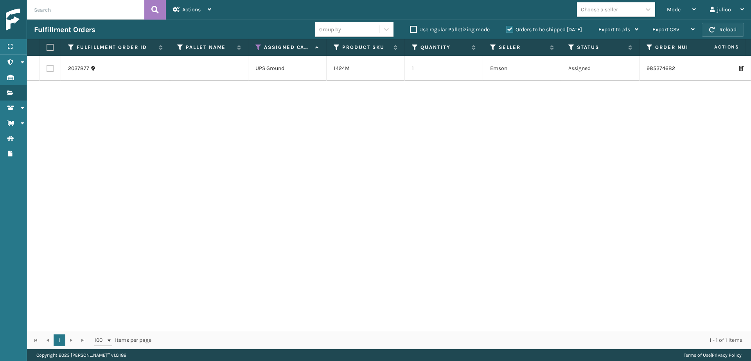
click at [710, 27] on span "button" at bounding box center [712, 29] width 5 height 5
click at [712, 29] on span "button" at bounding box center [712, 29] width 5 height 5
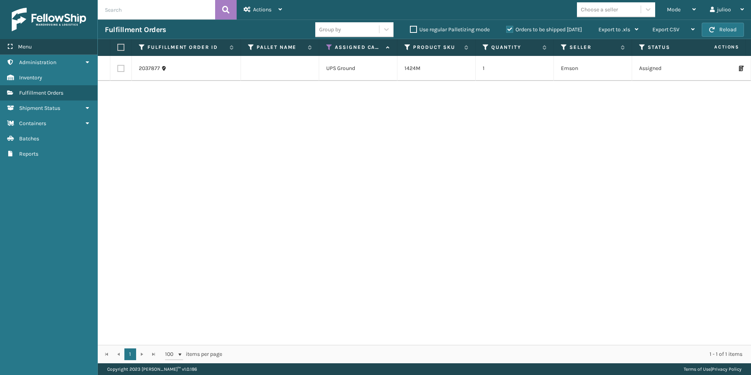
click at [40, 47] on div "Menu" at bounding box center [48, 47] width 97 height 16
click at [710, 34] on button "Reload" at bounding box center [723, 30] width 42 height 14
click at [42, 49] on div "Menu" at bounding box center [48, 47] width 97 height 16
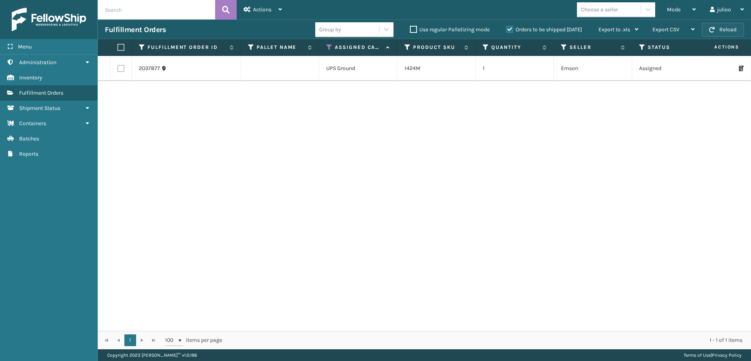
click at [725, 31] on button "Reload" at bounding box center [723, 30] width 42 height 14
click at [49, 49] on div "Menu" at bounding box center [48, 47] width 97 height 16
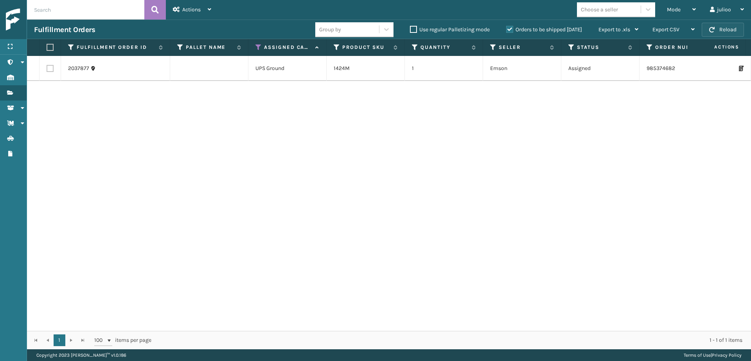
click at [710, 27] on span "button" at bounding box center [712, 29] width 5 height 5
click at [711, 32] on span "button" at bounding box center [712, 29] width 5 height 5
click at [706, 32] on button "Reload" at bounding box center [723, 30] width 42 height 14
click at [708, 32] on button "Reload" at bounding box center [723, 30] width 42 height 14
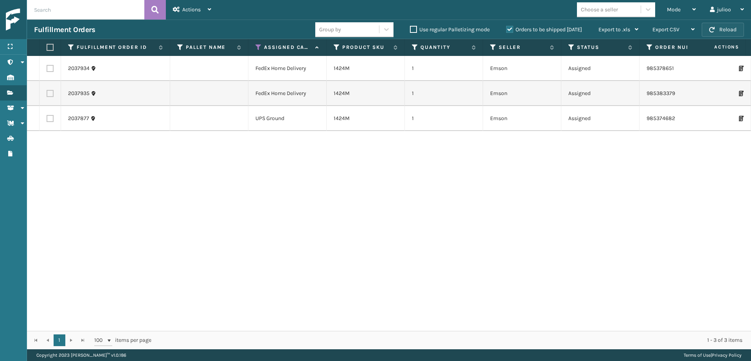
click at [711, 34] on button "Reload" at bounding box center [723, 30] width 42 height 14
click at [720, 32] on button "Reload" at bounding box center [723, 30] width 42 height 14
click at [50, 49] on label at bounding box center [49, 47] width 5 height 7
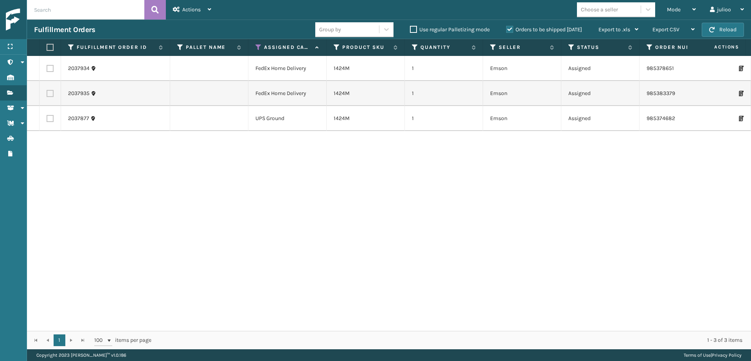
click at [47, 49] on input "checkbox" at bounding box center [47, 47] width 0 height 5
checkbox input "true"
click at [51, 122] on label at bounding box center [50, 118] width 7 height 7
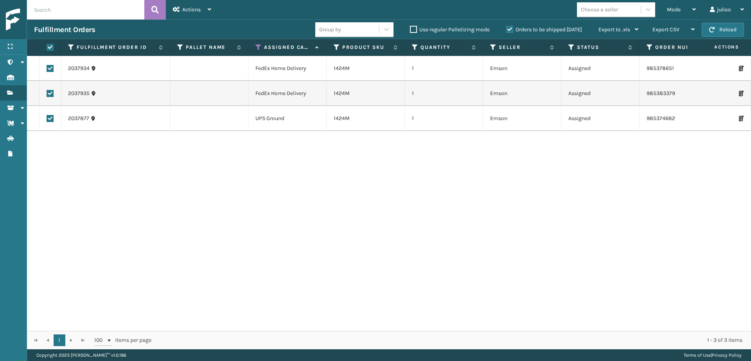
click at [47, 120] on input "checkbox" at bounding box center [47, 117] width 0 height 5
checkbox input "false"
click at [718, 29] on button "Reload" at bounding box center [723, 30] width 42 height 14
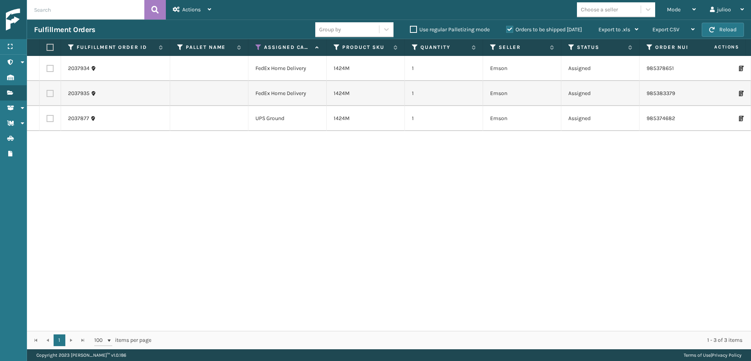
click at [48, 43] on th at bounding box center [51, 47] width 22 height 17
click at [49, 47] on label at bounding box center [49, 47] width 5 height 7
click at [47, 47] on input "checkbox" at bounding box center [47, 47] width 0 height 5
checkbox input "true"
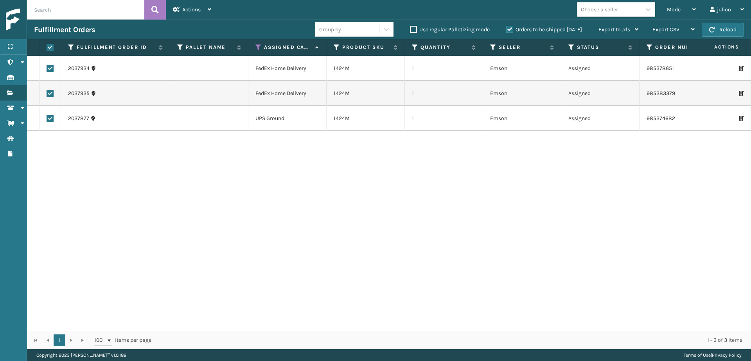
checkbox input "true"
click at [49, 117] on label at bounding box center [50, 118] width 7 height 7
click at [47, 117] on input "checkbox" at bounding box center [47, 117] width 0 height 5
checkbox input "false"
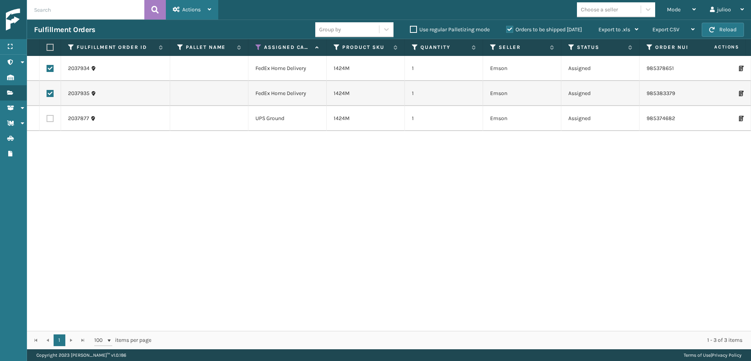
click at [197, 8] on span "Actions" at bounding box center [191, 9] width 18 height 7
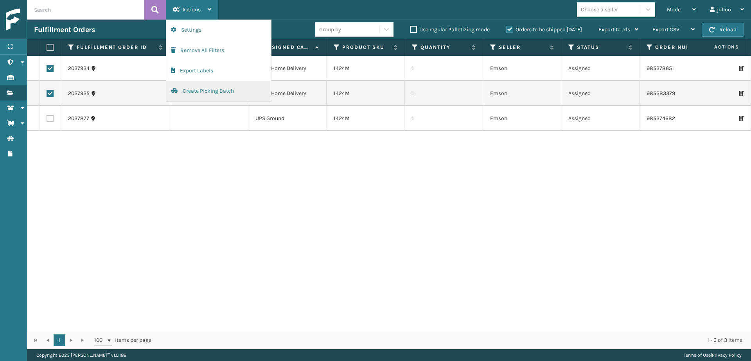
click at [209, 94] on button "Create Picking Batch" at bounding box center [218, 91] width 105 height 20
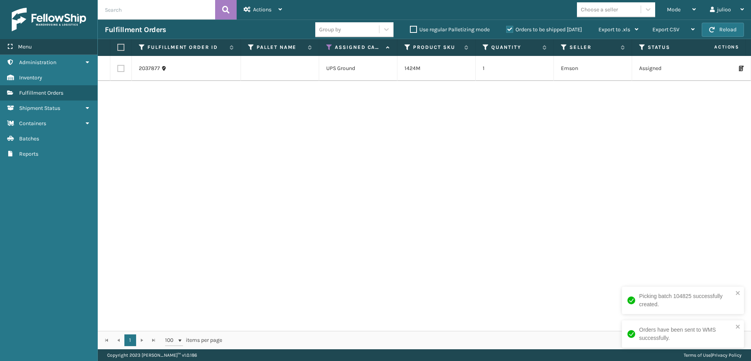
click at [44, 44] on div "Menu" at bounding box center [48, 47] width 97 height 16
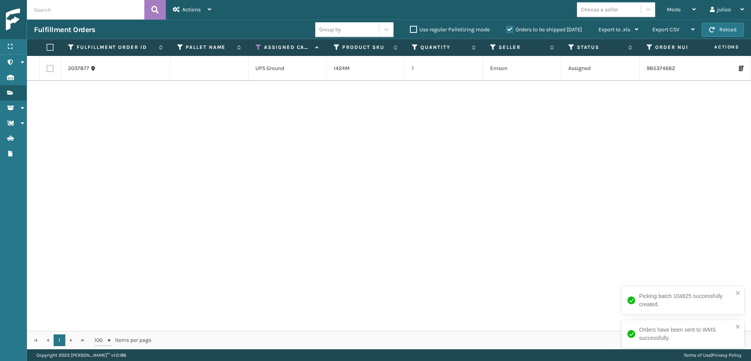
click at [49, 50] on label at bounding box center [49, 47] width 5 height 7
click at [47, 50] on input "checkbox" at bounding box center [47, 47] width 0 height 5
checkbox input "true"
click at [184, 11] on span "Actions" at bounding box center [191, 9] width 18 height 7
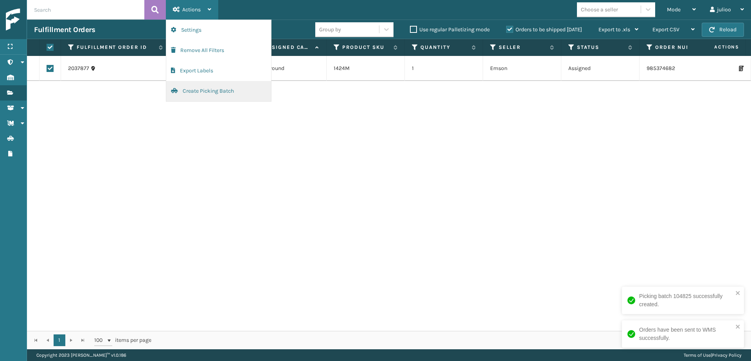
click at [189, 87] on button "Create Picking Batch" at bounding box center [218, 91] width 105 height 20
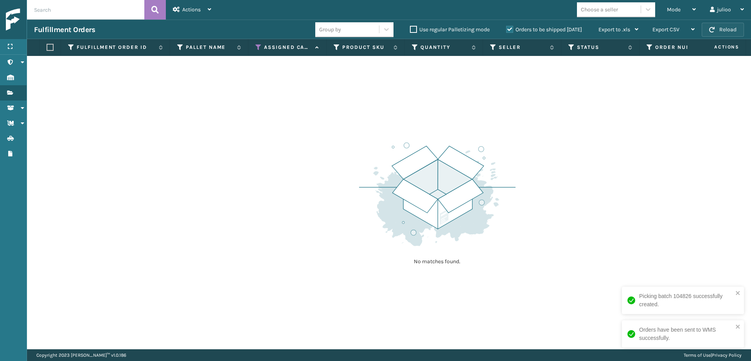
click at [715, 26] on button "Reload" at bounding box center [723, 30] width 42 height 14
click at [719, 32] on button "Reload" at bounding box center [723, 30] width 42 height 14
click at [725, 34] on button "Reload" at bounding box center [723, 30] width 42 height 14
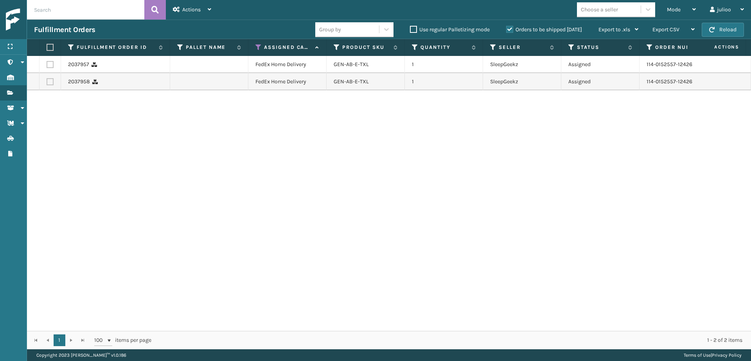
drag, startPoint x: 50, startPoint y: 49, endPoint x: 122, endPoint y: 41, distance: 73.1
click at [50, 49] on label at bounding box center [49, 47] width 5 height 7
click at [47, 49] on input "checkbox" at bounding box center [47, 47] width 0 height 5
checkbox input "true"
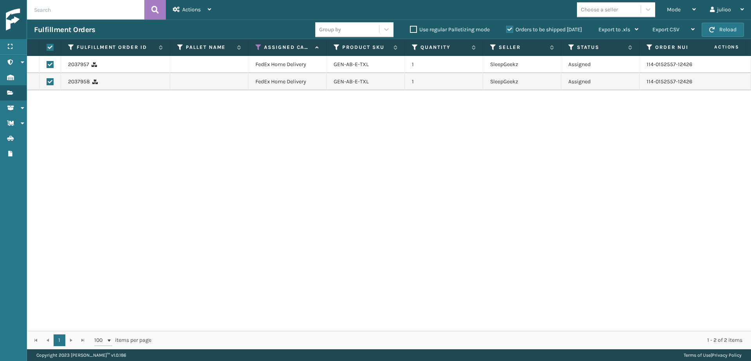
checkbox input "true"
click at [207, 11] on div "Actions" at bounding box center [192, 10] width 38 height 20
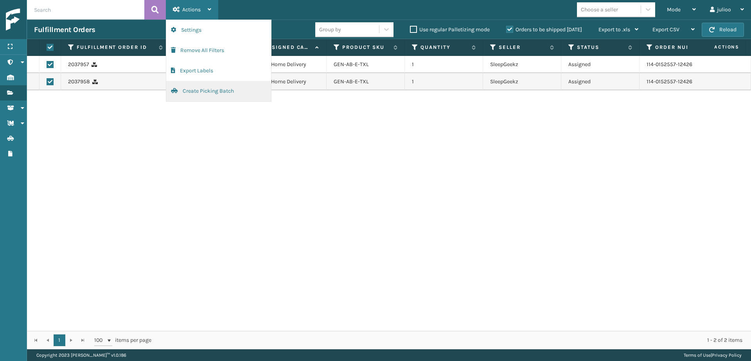
click at [186, 95] on button "Create Picking Batch" at bounding box center [218, 91] width 105 height 20
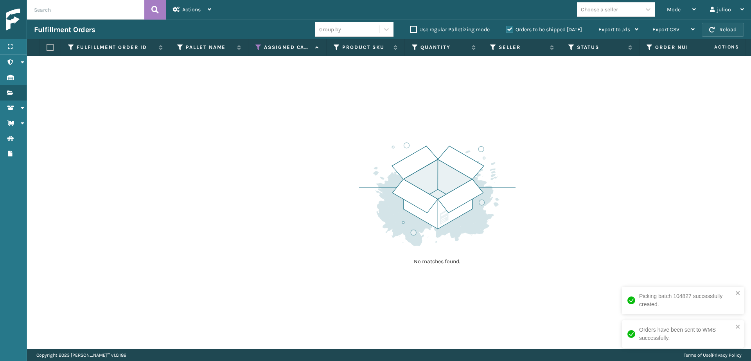
click at [726, 34] on button "Reload" at bounding box center [723, 30] width 42 height 14
click at [727, 34] on button "Reload" at bounding box center [723, 30] width 42 height 14
click at [725, 32] on button "Reload" at bounding box center [723, 30] width 42 height 14
click at [725, 34] on button "Reload" at bounding box center [723, 30] width 42 height 14
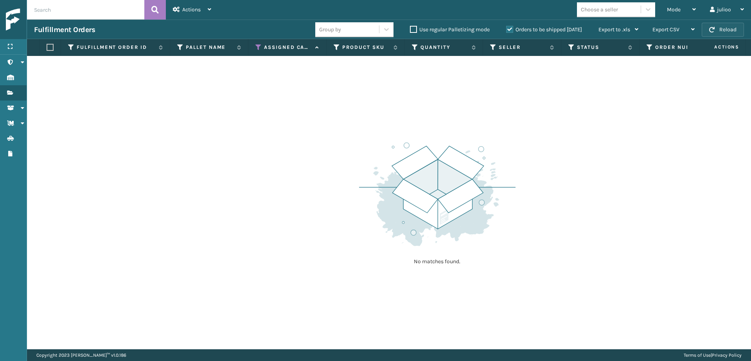
click at [723, 34] on button "Reload" at bounding box center [723, 30] width 42 height 14
click at [725, 28] on button "Reload" at bounding box center [723, 30] width 42 height 14
click at [723, 32] on button "Reload" at bounding box center [723, 30] width 42 height 14
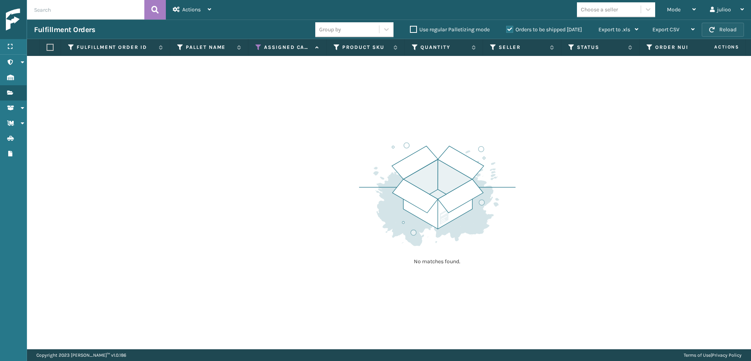
click at [708, 27] on button "Reload" at bounding box center [723, 30] width 42 height 14
click at [711, 33] on button "Reload" at bounding box center [723, 30] width 42 height 14
click at [711, 35] on button "Reload" at bounding box center [723, 30] width 42 height 14
click at [719, 27] on button "Reload" at bounding box center [723, 30] width 42 height 14
click at [717, 27] on button "Reload" at bounding box center [723, 30] width 42 height 14
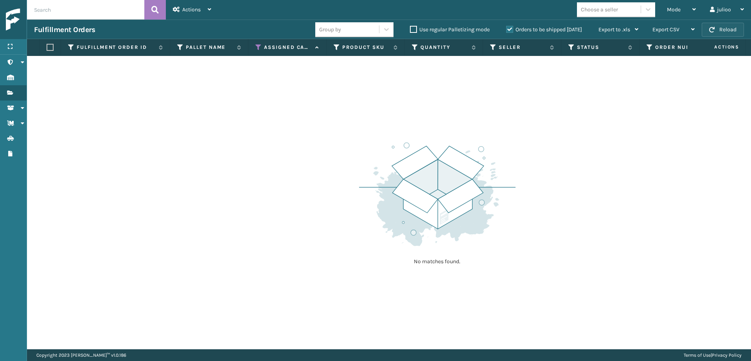
click at [737, 32] on button "Reload" at bounding box center [723, 30] width 42 height 14
click at [736, 32] on button "Reload" at bounding box center [723, 30] width 42 height 14
click at [716, 28] on button "Reload" at bounding box center [723, 30] width 42 height 14
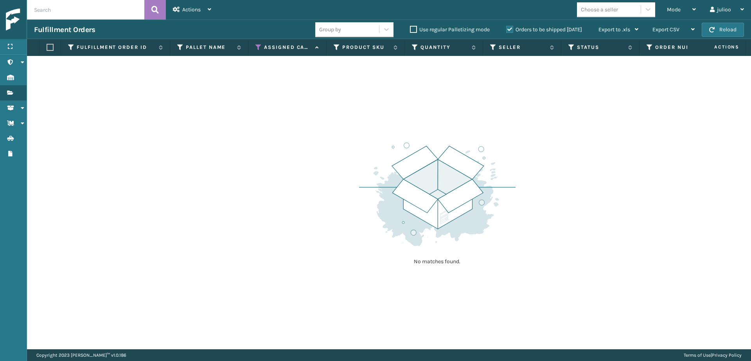
click at [716, 28] on button "Reload" at bounding box center [723, 30] width 42 height 14
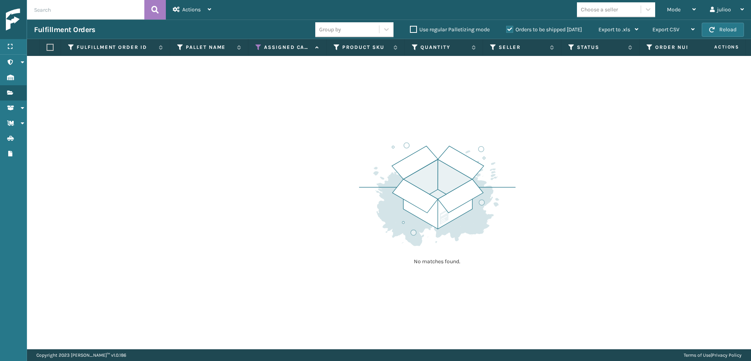
click at [716, 28] on button "Reload" at bounding box center [723, 30] width 42 height 14
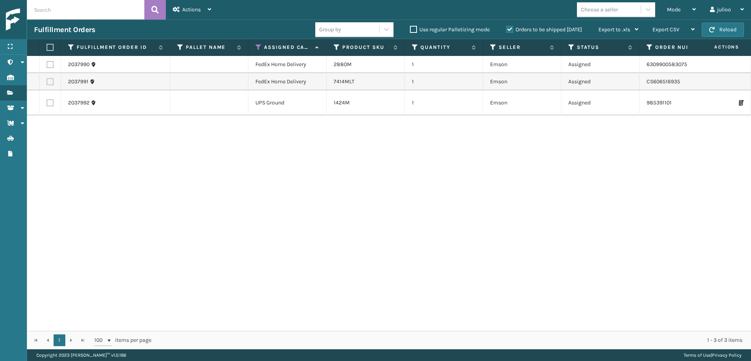
click at [48, 47] on label at bounding box center [49, 47] width 5 height 7
click at [47, 47] on input "checkbox" at bounding box center [47, 47] width 0 height 5
checkbox input "true"
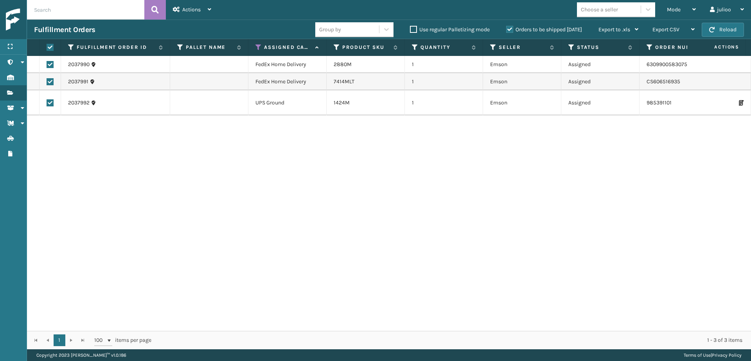
click at [50, 103] on label at bounding box center [50, 102] width 7 height 7
click at [47, 103] on input "checkbox" at bounding box center [47, 101] width 0 height 5
checkbox input "false"
click at [208, 9] on icon at bounding box center [210, 9] width 4 height 5
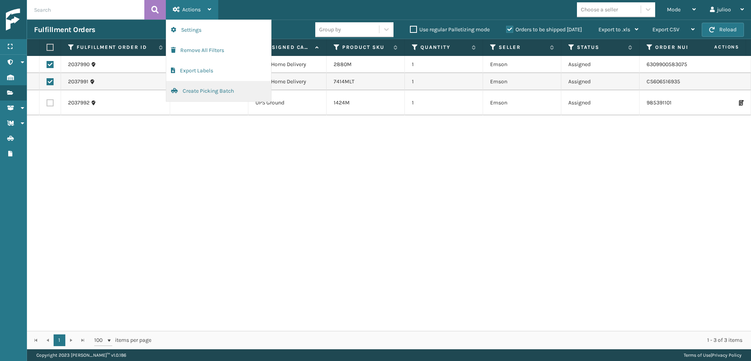
click at [184, 91] on button "Create Picking Batch" at bounding box center [218, 91] width 105 height 20
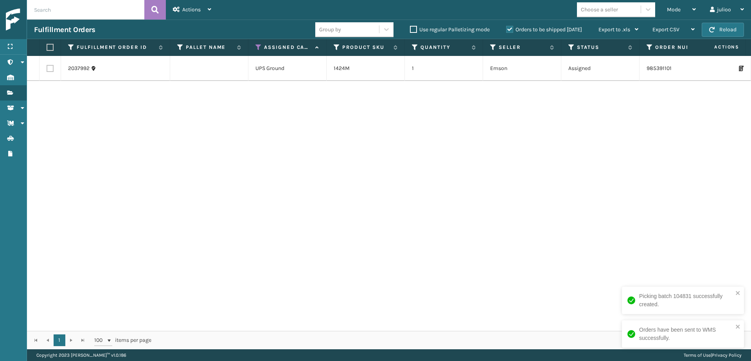
click at [48, 67] on label at bounding box center [50, 68] width 7 height 7
click at [47, 67] on input "checkbox" at bounding box center [47, 67] width 0 height 5
checkbox input "true"
click at [189, 10] on span "Actions" at bounding box center [191, 9] width 18 height 7
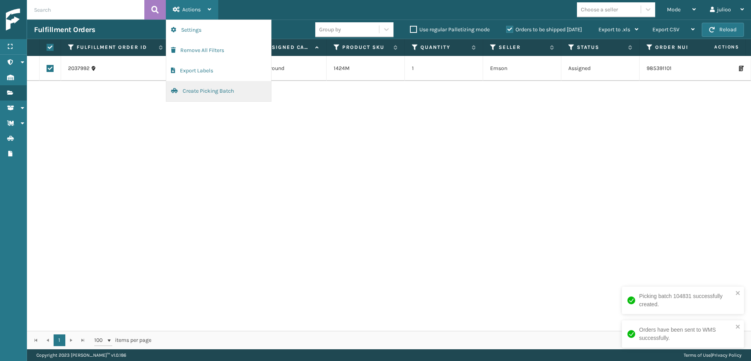
click at [207, 87] on button "Create Picking Batch" at bounding box center [218, 91] width 105 height 20
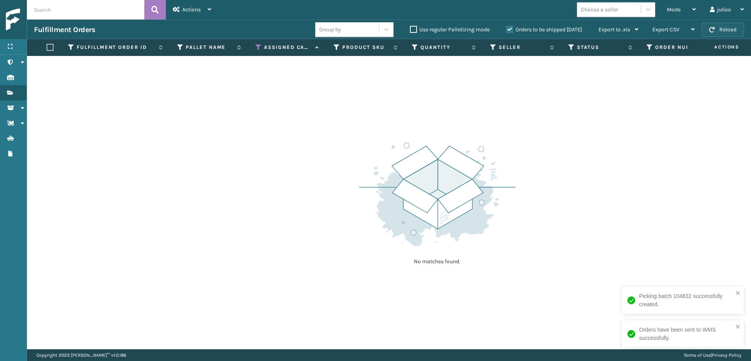
click at [716, 27] on button "Reload" at bounding box center [723, 30] width 42 height 14
click at [730, 29] on button "Reload" at bounding box center [723, 30] width 42 height 14
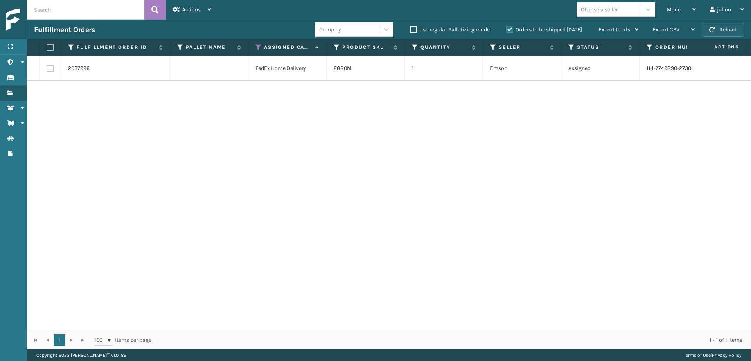
click at [729, 31] on button "Reload" at bounding box center [723, 30] width 42 height 14
click at [725, 28] on button "Reload" at bounding box center [723, 30] width 42 height 14
click at [725, 31] on button "Reload" at bounding box center [723, 30] width 42 height 14
click at [50, 70] on label at bounding box center [50, 68] width 7 height 7
click at [47, 70] on input "checkbox" at bounding box center [47, 67] width 0 height 5
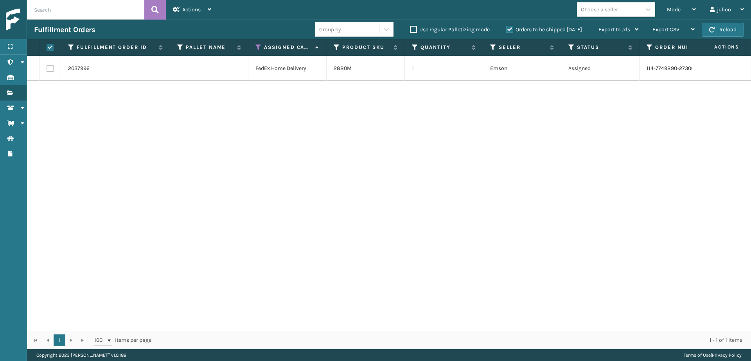
checkbox input "true"
click at [202, 10] on div "Actions" at bounding box center [192, 10] width 38 height 20
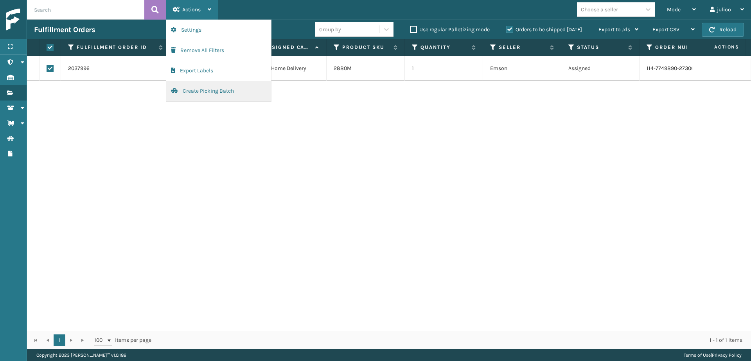
click at [185, 91] on button "Create Picking Batch" at bounding box center [218, 91] width 105 height 20
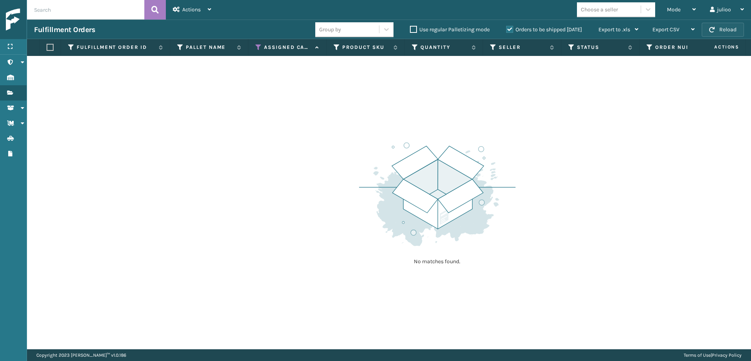
click at [725, 33] on button "Reload" at bounding box center [723, 30] width 42 height 14
click at [734, 32] on button "Reload" at bounding box center [723, 30] width 42 height 14
click at [726, 32] on button "Reload" at bounding box center [723, 30] width 42 height 14
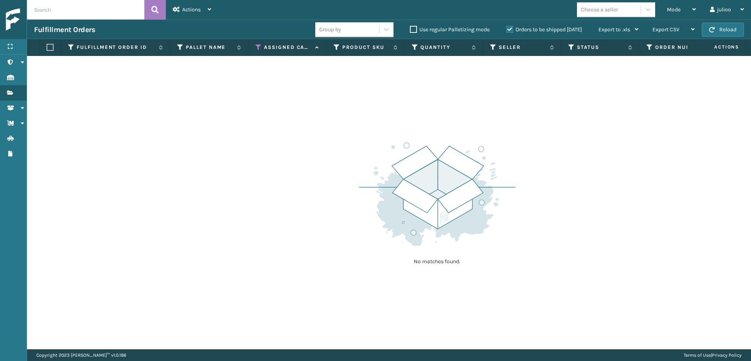
click at [726, 32] on button "Reload" at bounding box center [723, 30] width 42 height 14
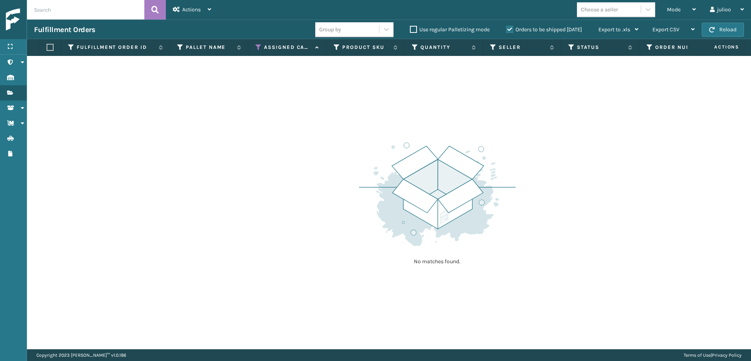
click at [726, 32] on button "Reload" at bounding box center [723, 30] width 42 height 14
click at [708, 28] on button "Reload" at bounding box center [723, 30] width 42 height 14
click at [707, 31] on button "Reload" at bounding box center [723, 30] width 42 height 14
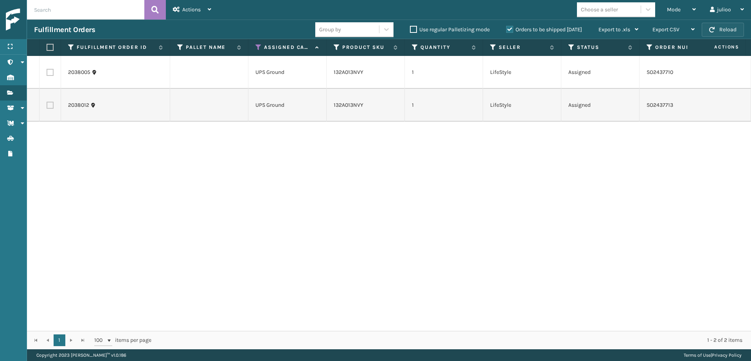
click at [709, 31] on button "Reload" at bounding box center [723, 30] width 42 height 14
click at [48, 47] on label at bounding box center [49, 47] width 5 height 7
click at [47, 47] on input "checkbox" at bounding box center [47, 47] width 0 height 5
checkbox input "true"
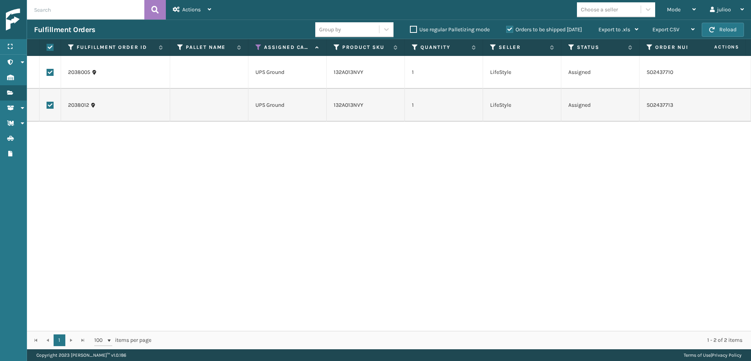
checkbox input "true"
click at [202, 10] on div "Actions" at bounding box center [192, 10] width 38 height 20
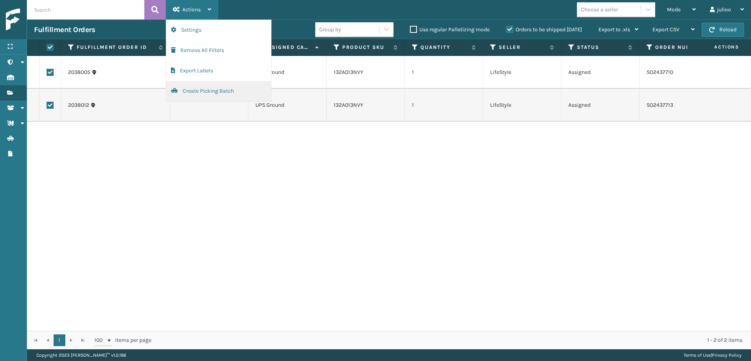
click at [192, 94] on button "Create Picking Batch" at bounding box center [218, 91] width 105 height 20
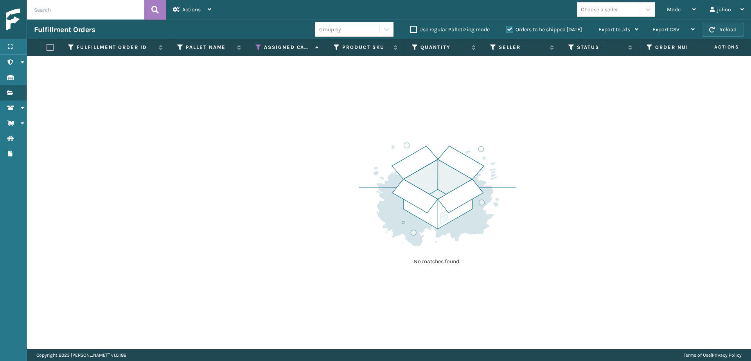
click at [713, 31] on span "button" at bounding box center [712, 29] width 5 height 5
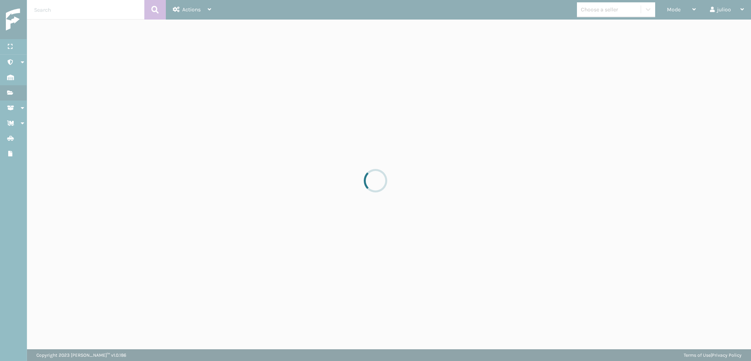
click at [713, 31] on div at bounding box center [375, 180] width 751 height 361
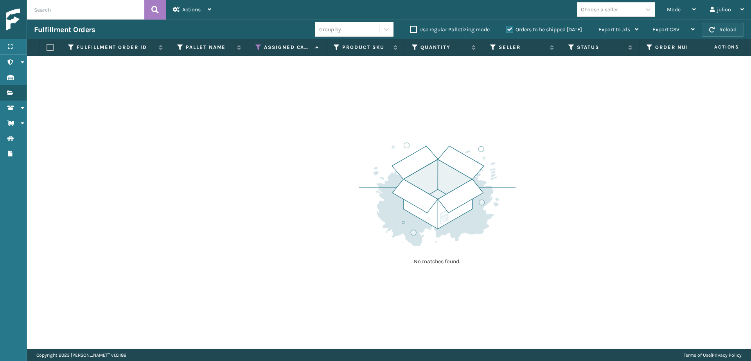
click at [711, 32] on span "button" at bounding box center [712, 29] width 5 height 5
click at [736, 37] on div "Fulfillment Orders Group by Use regular Palletizing mode Orders to be shipped […" at bounding box center [389, 30] width 724 height 20
click at [724, 31] on button "Reload" at bounding box center [723, 30] width 42 height 14
click at [705, 33] on button "Reload" at bounding box center [723, 30] width 42 height 14
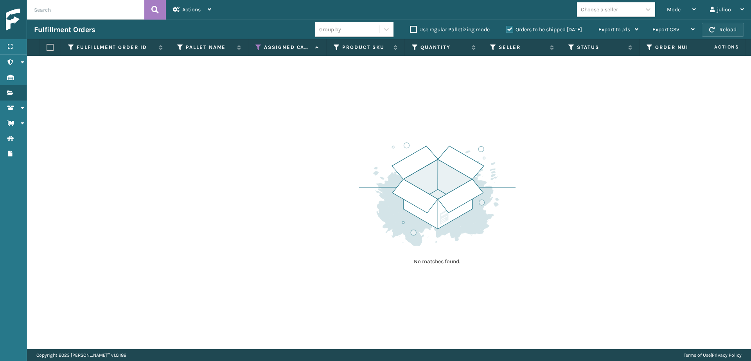
click at [729, 27] on button "Reload" at bounding box center [723, 30] width 42 height 14
click at [712, 29] on span "button" at bounding box center [712, 29] width 5 height 5
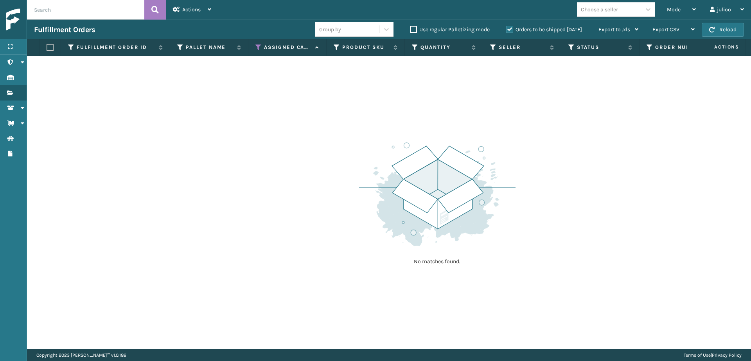
click at [712, 29] on span "button" at bounding box center [712, 29] width 5 height 5
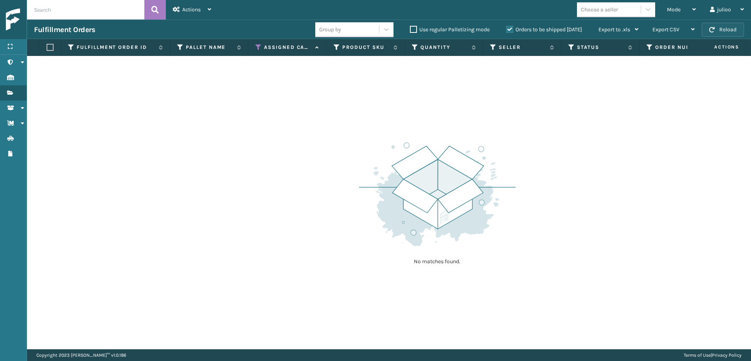
click at [710, 31] on span "button" at bounding box center [712, 29] width 5 height 5
click at [735, 31] on button "Reload" at bounding box center [723, 30] width 42 height 14
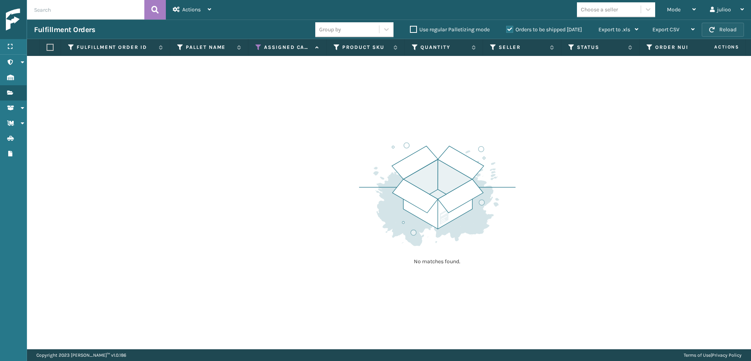
click at [721, 33] on button "Reload" at bounding box center [723, 30] width 42 height 14
click at [721, 32] on button "Reload" at bounding box center [723, 30] width 42 height 14
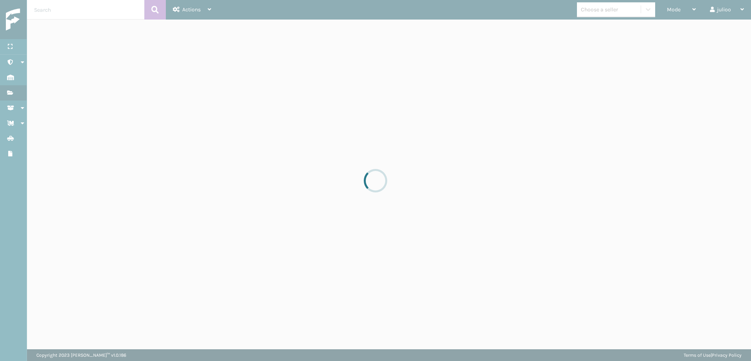
click at [721, 32] on div at bounding box center [375, 180] width 751 height 361
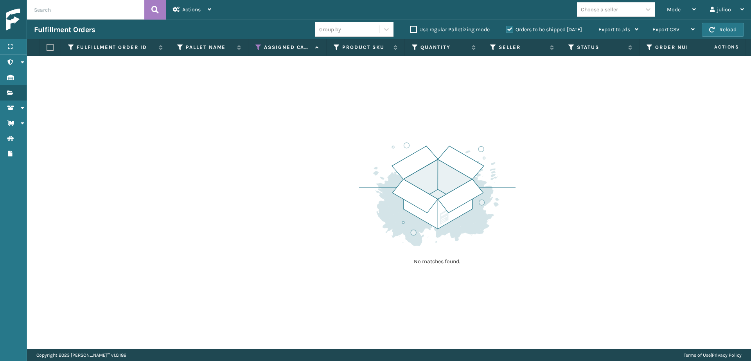
click at [721, 32] on button "Reload" at bounding box center [723, 30] width 42 height 14
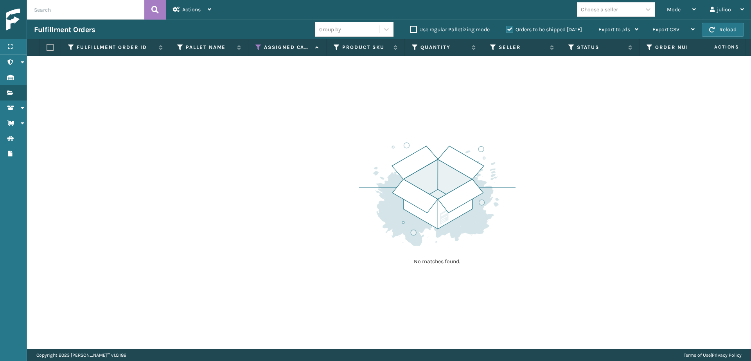
click at [721, 32] on button "Reload" at bounding box center [723, 30] width 42 height 14
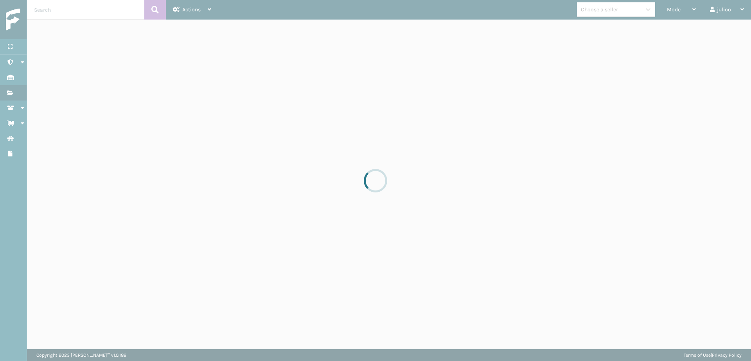
click at [721, 32] on div at bounding box center [375, 180] width 751 height 361
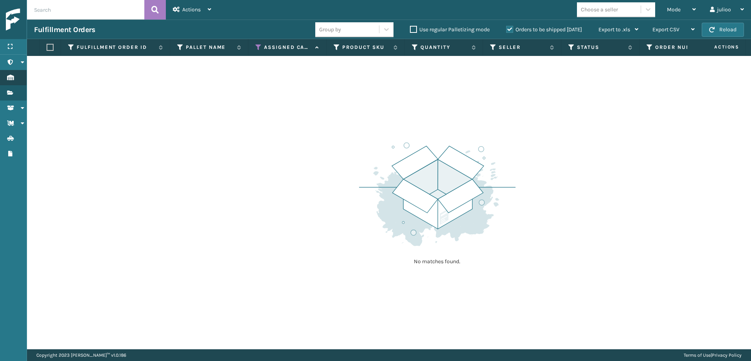
click at [731, 32] on button "Reload" at bounding box center [723, 30] width 42 height 14
click at [679, 11] on span "Mode" at bounding box center [674, 9] width 14 height 7
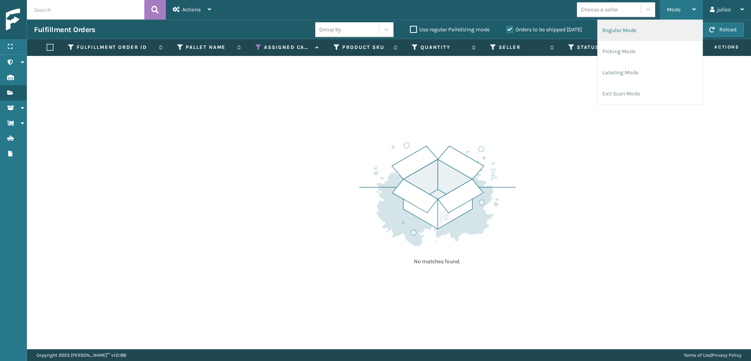
click at [645, 32] on li "Regular Mode" at bounding box center [650, 30] width 105 height 21
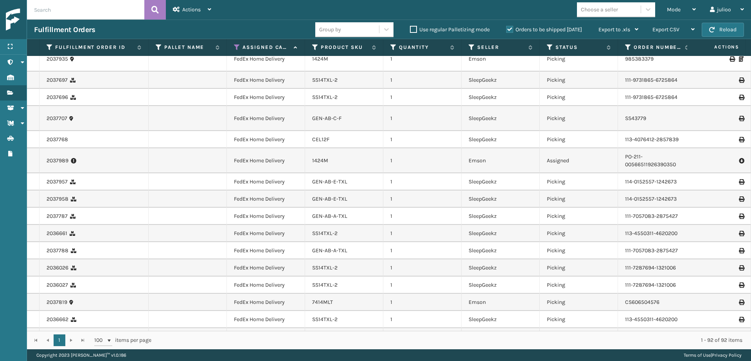
scroll to position [0, 0]
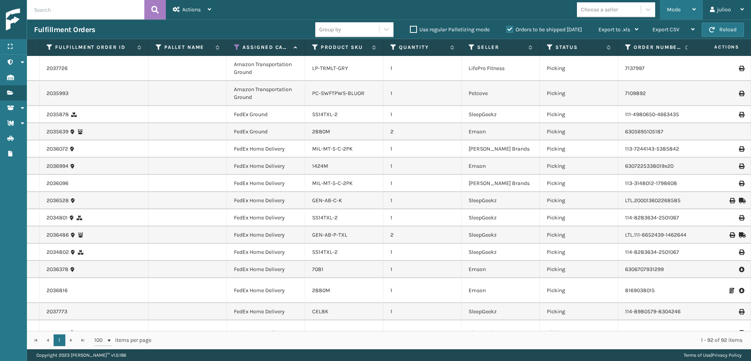
click at [675, 12] on span "Mode" at bounding box center [674, 9] width 14 height 7
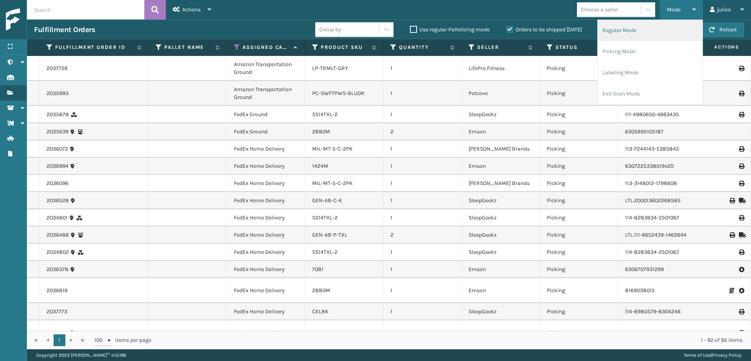
click at [661, 27] on li "Regular Mode" at bounding box center [650, 30] width 105 height 21
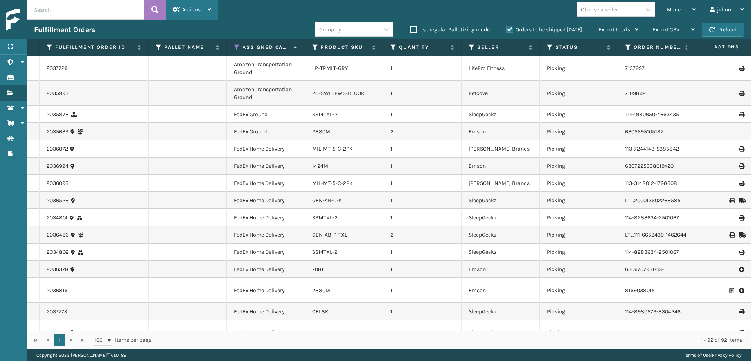
click at [181, 10] on div "Actions" at bounding box center [192, 10] width 38 height 20
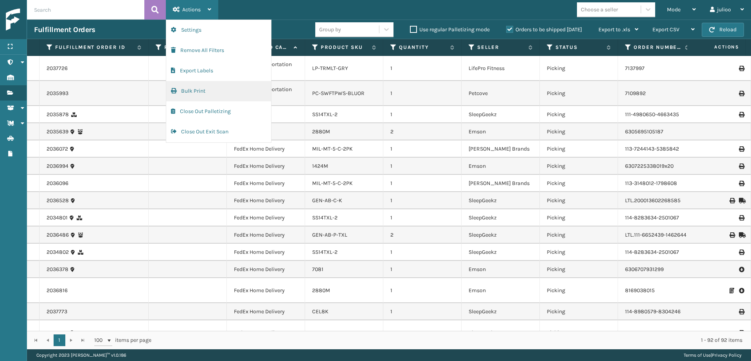
click at [205, 95] on button "Bulk Print" at bounding box center [218, 91] width 105 height 20
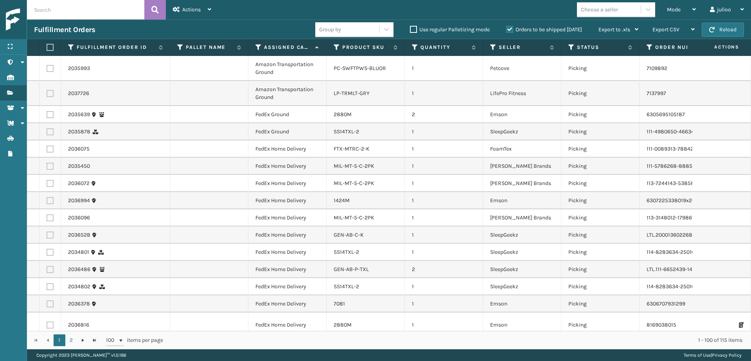
click at [50, 93] on label at bounding box center [50, 93] width 7 height 7
click at [47, 93] on input "checkbox" at bounding box center [47, 92] width 0 height 5
checkbox input "true"
click at [51, 68] on label at bounding box center [50, 68] width 7 height 7
click at [47, 68] on input "checkbox" at bounding box center [47, 67] width 0 height 5
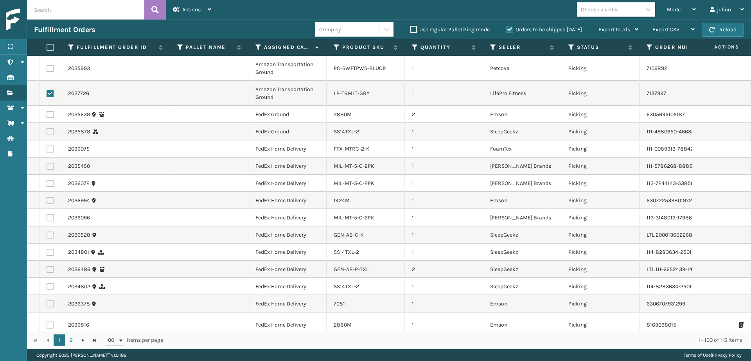
checkbox input "true"
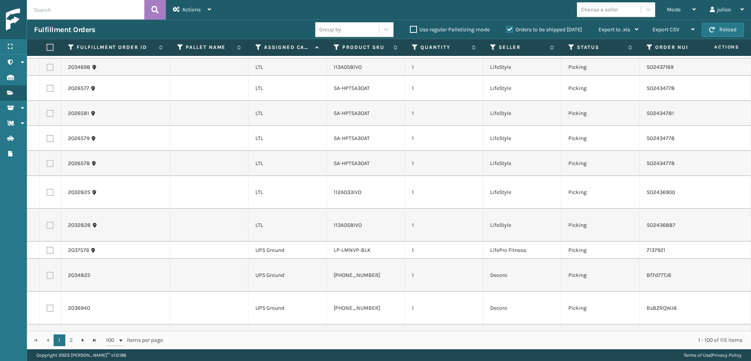
scroll to position [1102, 0]
click at [257, 47] on icon at bounding box center [259, 47] width 6 height 7
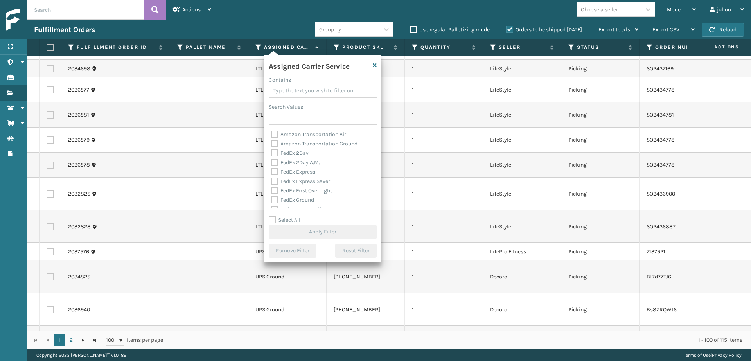
click at [273, 221] on label "Select All" at bounding box center [285, 220] width 32 height 7
click at [273, 216] on input "Select All" at bounding box center [327, 216] width 117 height 1
checkbox input "true"
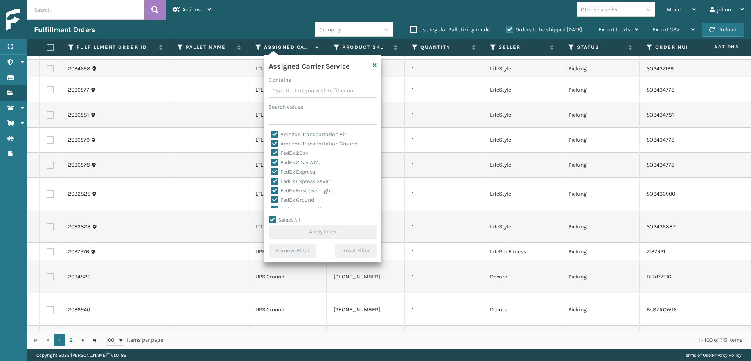
checkbox input "true"
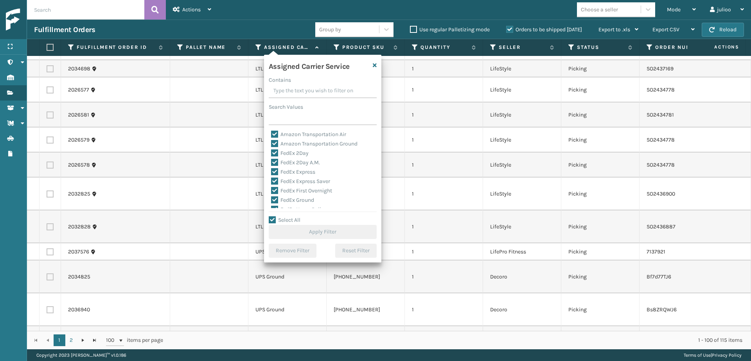
checkbox input "true"
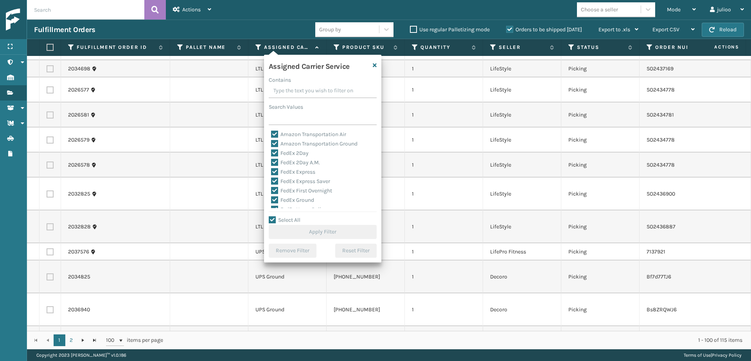
checkbox input "true"
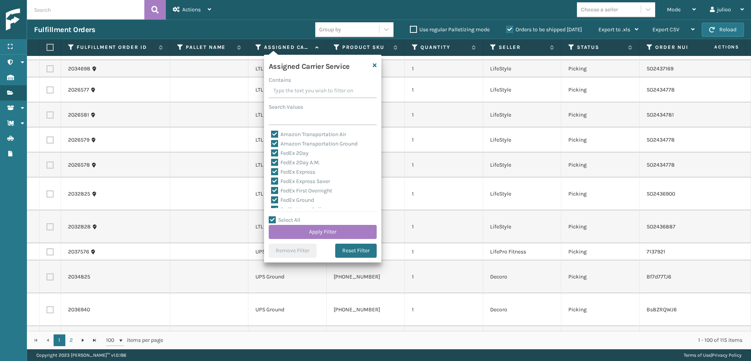
scroll to position [76, 0]
click at [275, 171] on label "LTL" at bounding box center [279, 171] width 17 height 7
click at [272, 171] on input "LTL" at bounding box center [271, 169] width 0 height 5
click at [298, 229] on button "Apply Filter" at bounding box center [323, 232] width 108 height 14
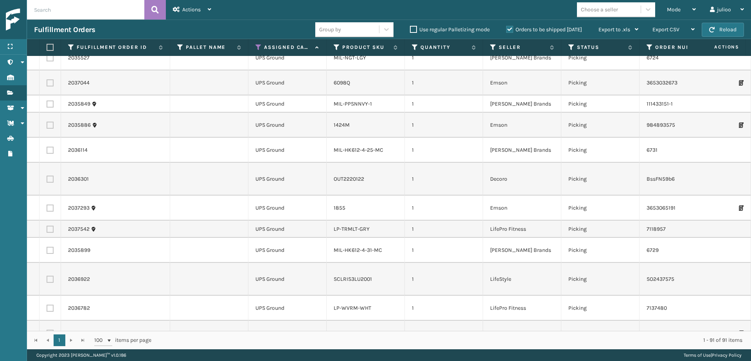
scroll to position [1634, 0]
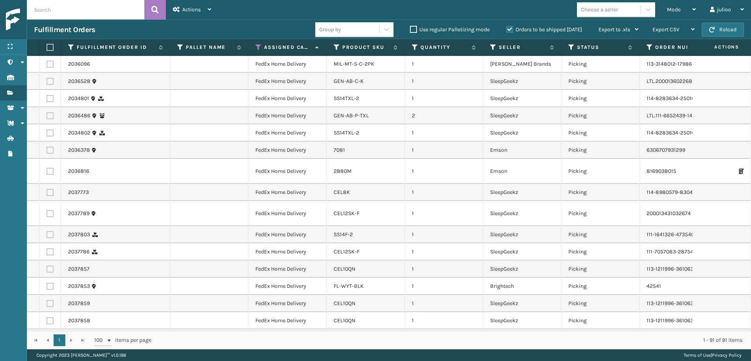
scroll to position [0, 0]
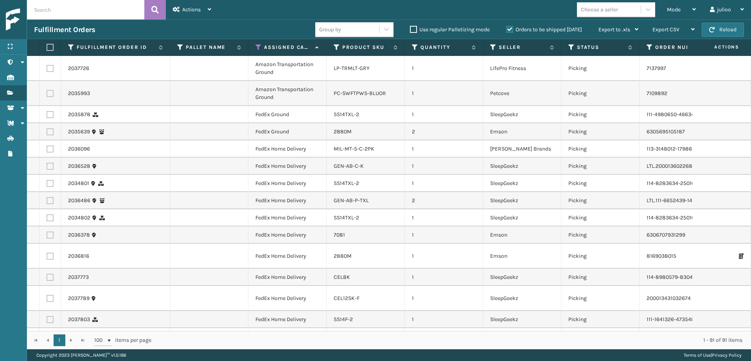
click at [48, 95] on label at bounding box center [50, 93] width 7 height 7
click at [47, 95] on input "checkbox" at bounding box center [47, 92] width 0 height 5
click at [50, 71] on label at bounding box center [50, 68] width 7 height 7
click at [47, 70] on input "checkbox" at bounding box center [47, 67] width 0 height 5
click at [200, 17] on div "Actions" at bounding box center [192, 10] width 38 height 20
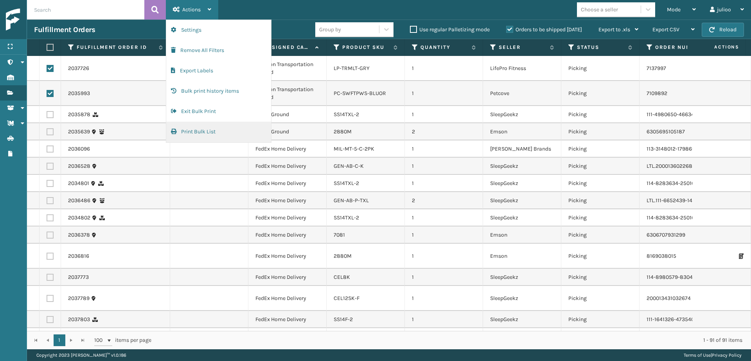
click at [210, 135] on button "Print Bulk List" at bounding box center [218, 132] width 105 height 20
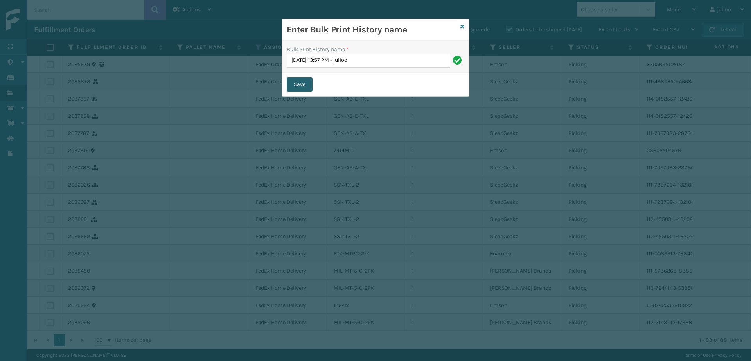
click at [292, 85] on button "Save" at bounding box center [300, 84] width 26 height 14
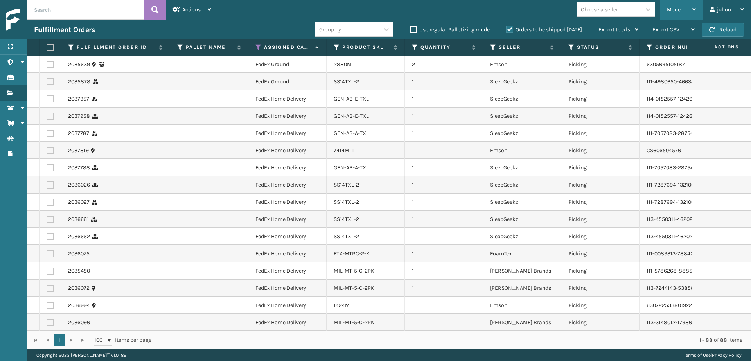
click at [688, 10] on div "Mode" at bounding box center [681, 10] width 29 height 20
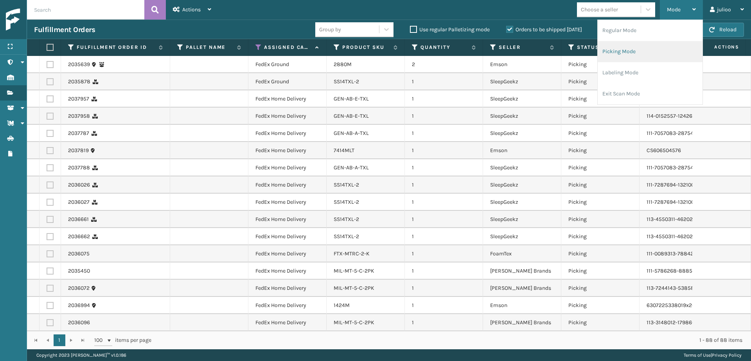
click at [637, 54] on li "Picking Mode" at bounding box center [650, 51] width 105 height 21
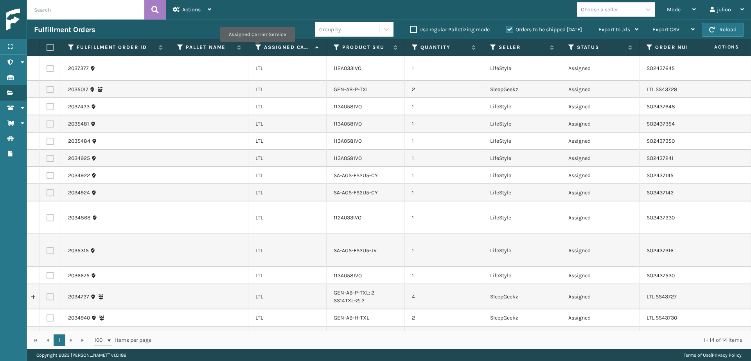
click at [257, 47] on icon at bounding box center [259, 47] width 6 height 7
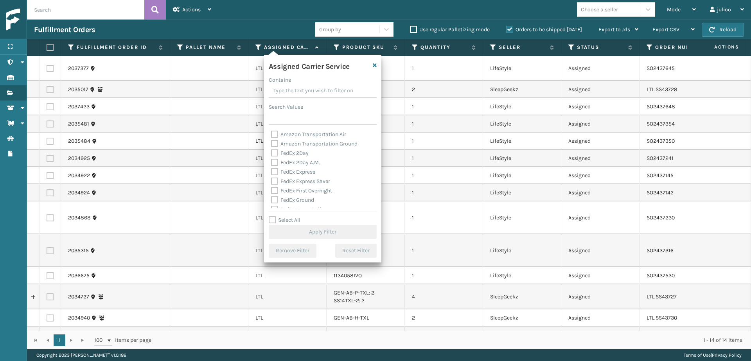
click at [270, 218] on label "Select All" at bounding box center [285, 220] width 32 height 7
click at [270, 216] on input "Select All" at bounding box center [327, 216] width 117 height 1
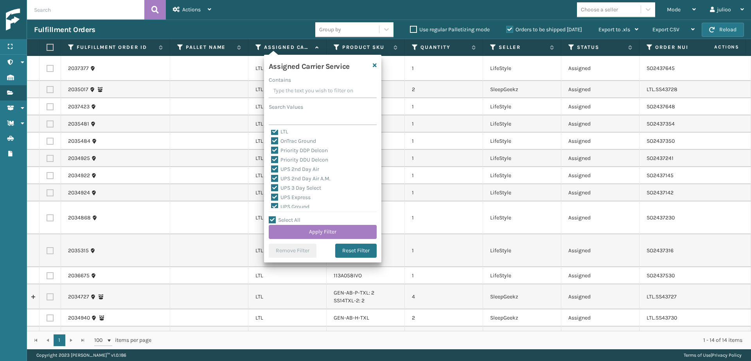
scroll to position [86, 0]
click at [276, 161] on label "LTL" at bounding box center [279, 161] width 17 height 7
click at [272, 161] on input "LTL" at bounding box center [271, 159] width 0 height 5
click at [321, 232] on button "Apply Filter" at bounding box center [323, 232] width 108 height 14
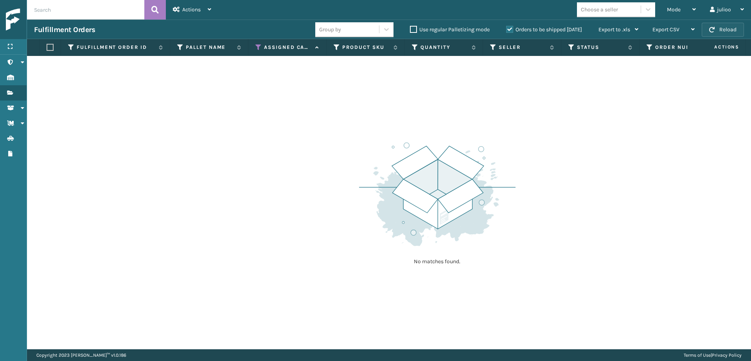
click at [732, 31] on button "Reload" at bounding box center [723, 30] width 42 height 14
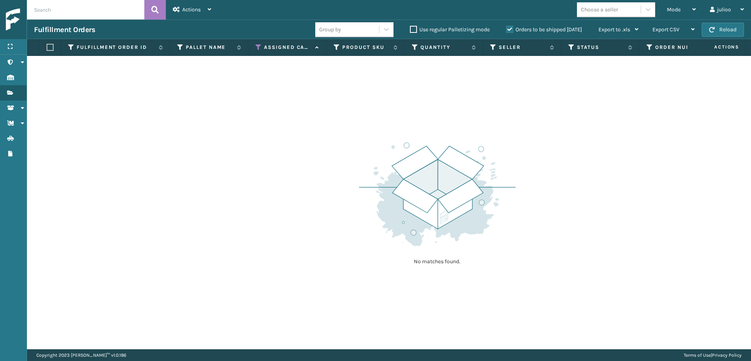
click at [732, 31] on button "Reload" at bounding box center [723, 30] width 42 height 14
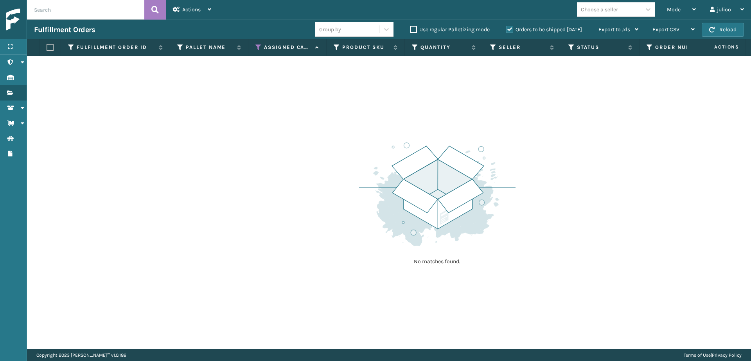
click at [732, 31] on button "Reload" at bounding box center [723, 30] width 42 height 14
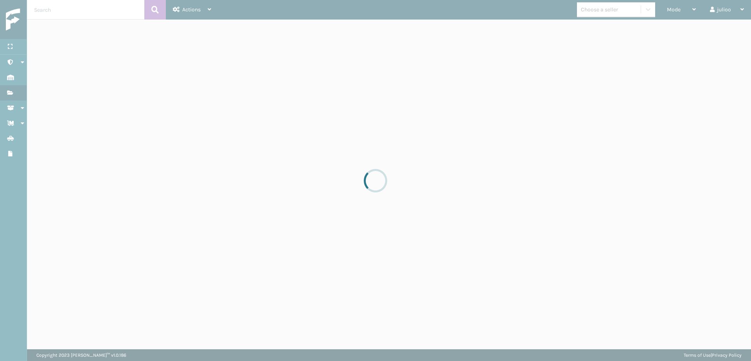
click at [732, 31] on div at bounding box center [375, 180] width 751 height 361
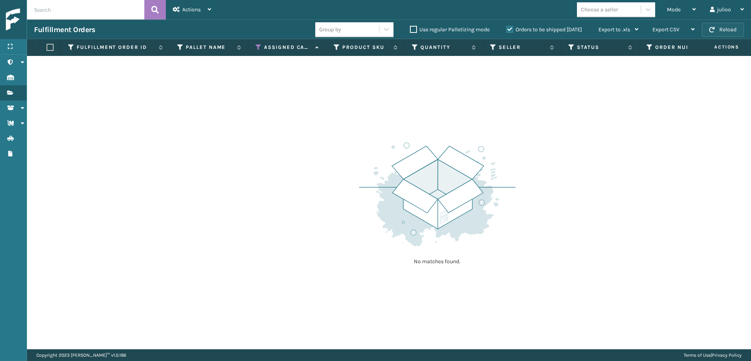
click at [713, 29] on span "button" at bounding box center [712, 29] width 5 height 5
click at [678, 9] on span "Mode" at bounding box center [674, 9] width 14 height 7
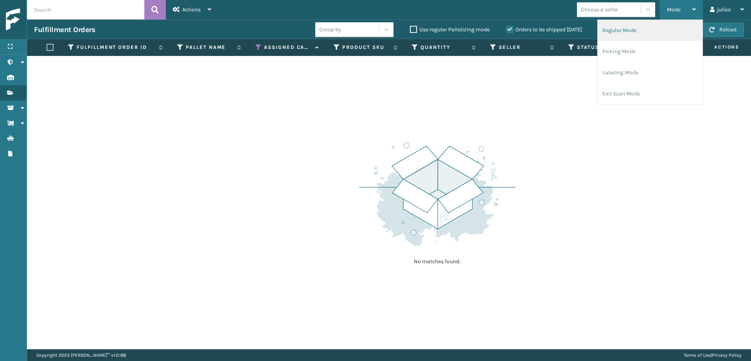
click at [634, 29] on li "Regular Mode" at bounding box center [650, 30] width 105 height 21
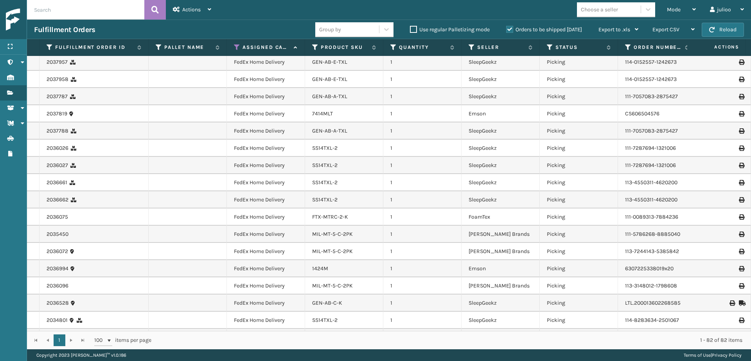
scroll to position [63, 0]
